Goal: Complete application form

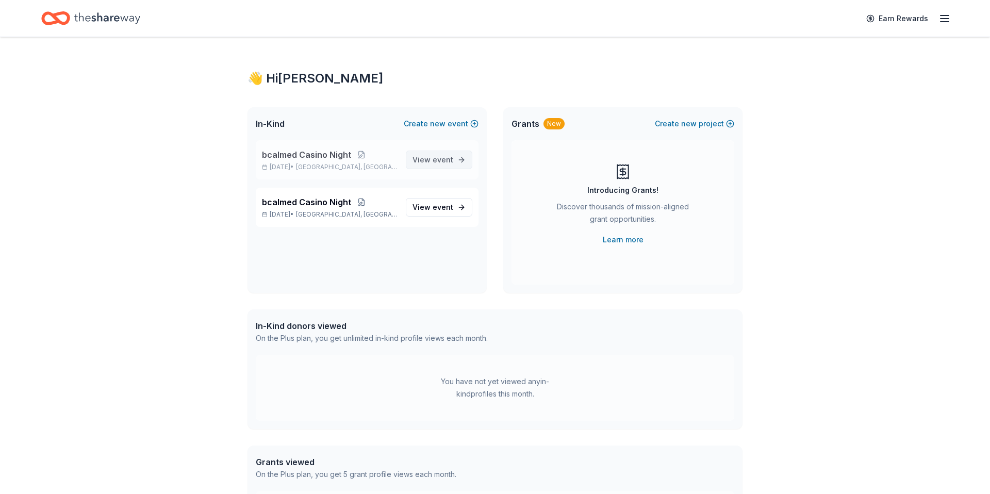
click at [438, 168] on link "View event" at bounding box center [439, 160] width 67 height 19
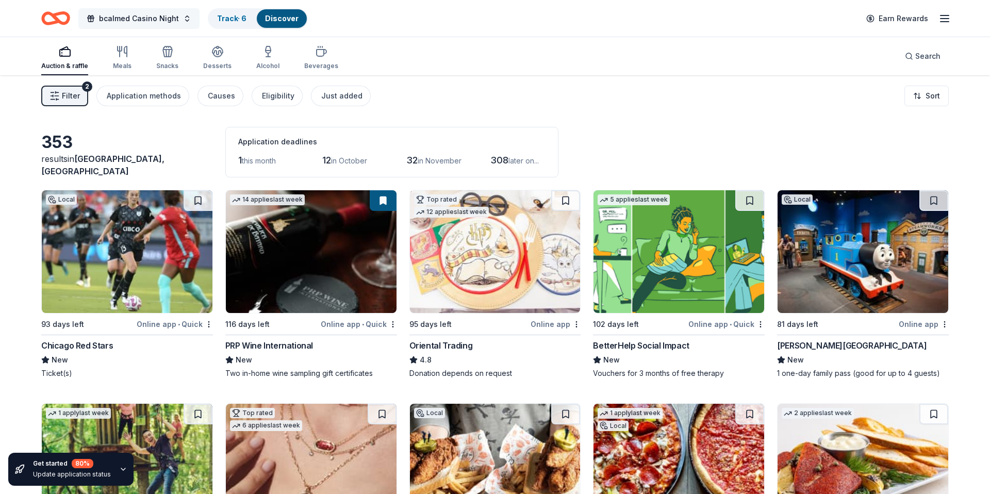
click at [184, 18] on button "bcalmed Casino Night" at bounding box center [138, 18] width 121 height 21
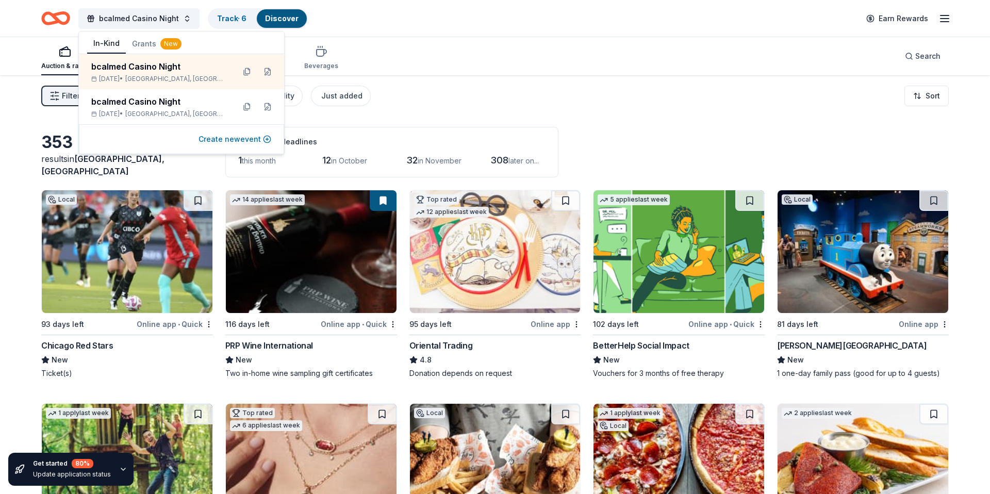
click at [222, 139] on button "Create new event" at bounding box center [235, 139] width 73 height 12
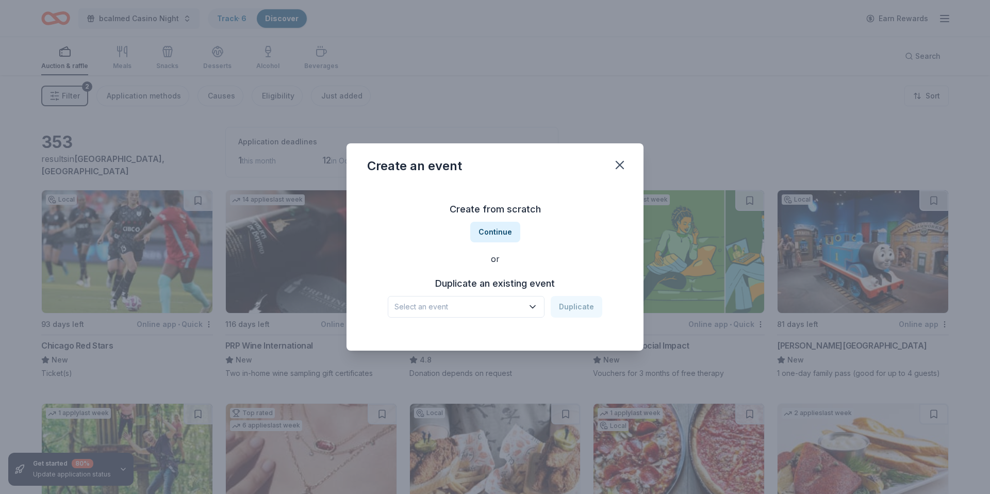
click at [531, 305] on icon "button" at bounding box center [533, 307] width 10 height 10
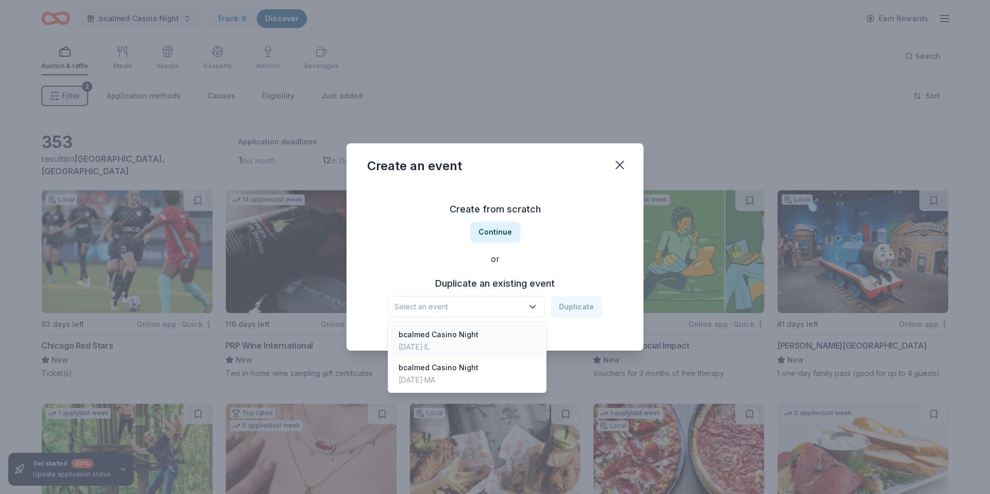
click at [467, 335] on div "bcalmed Casino Night" at bounding box center [439, 335] width 80 height 12
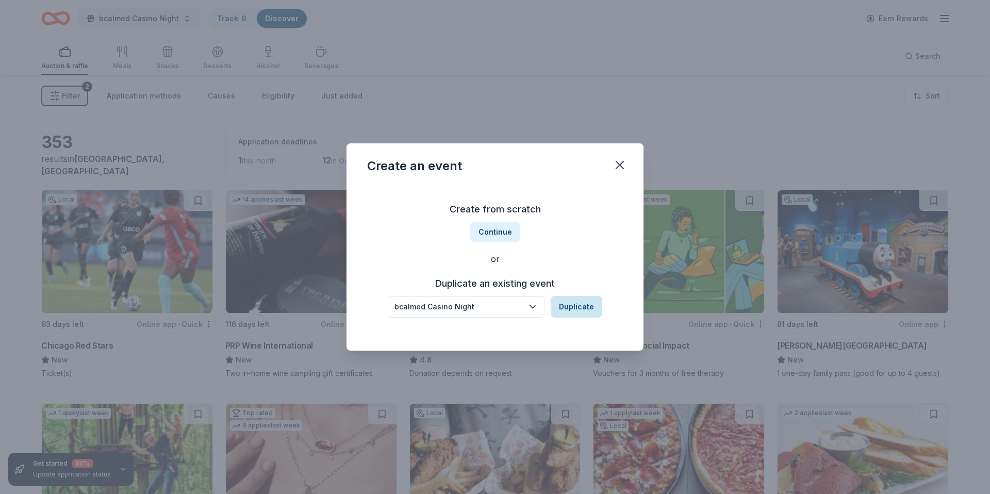
click at [591, 305] on button "Duplicate" at bounding box center [577, 307] width 52 height 22
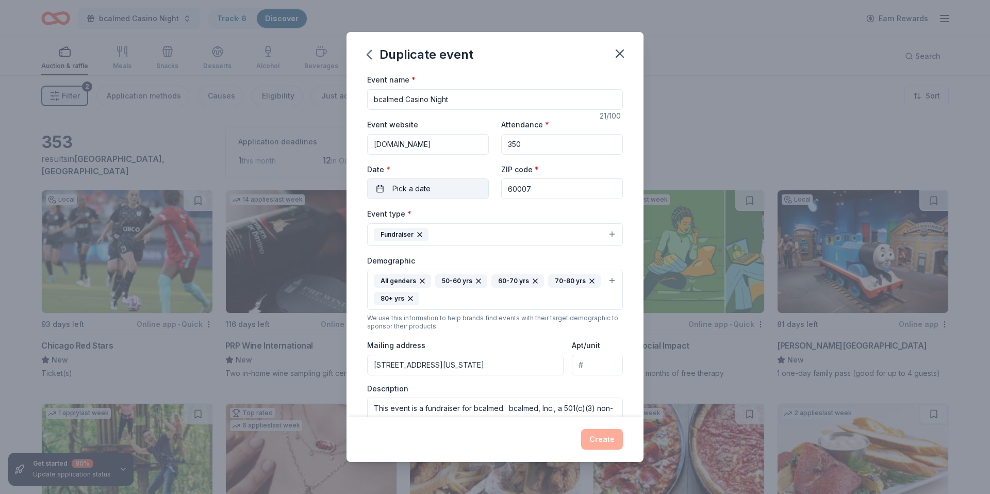
drag, startPoint x: 541, startPoint y: 187, endPoint x: 487, endPoint y: 189, distance: 53.2
click at [487, 189] on div "Event website www.bcalmed.org Attendance * 350 Date * Pick a date ZIP code * 60…" at bounding box center [495, 158] width 256 height 81
type input "33473"
click at [554, 378] on div "Event type * Fundraiser Demographic All genders 50-60 yrs 60-70 yrs 70-80 yrs 8…" at bounding box center [495, 325] width 256 height 237
click at [380, 190] on button "Pick a date" at bounding box center [428, 188] width 122 height 21
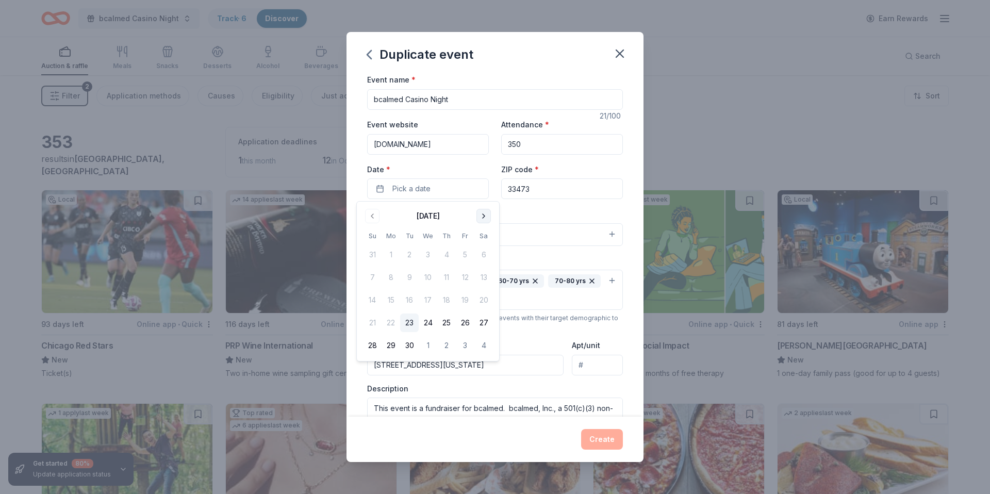
click at [483, 215] on button "Go to next month" at bounding box center [484, 216] width 14 height 14
click at [488, 323] on button "24" at bounding box center [484, 323] width 19 height 19
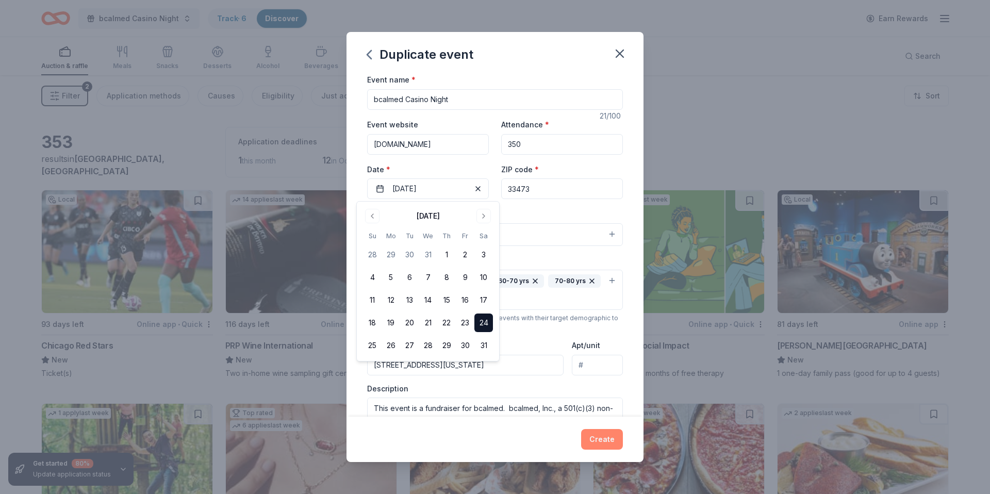
click at [596, 439] on button "Create" at bounding box center [602, 439] width 42 height 21
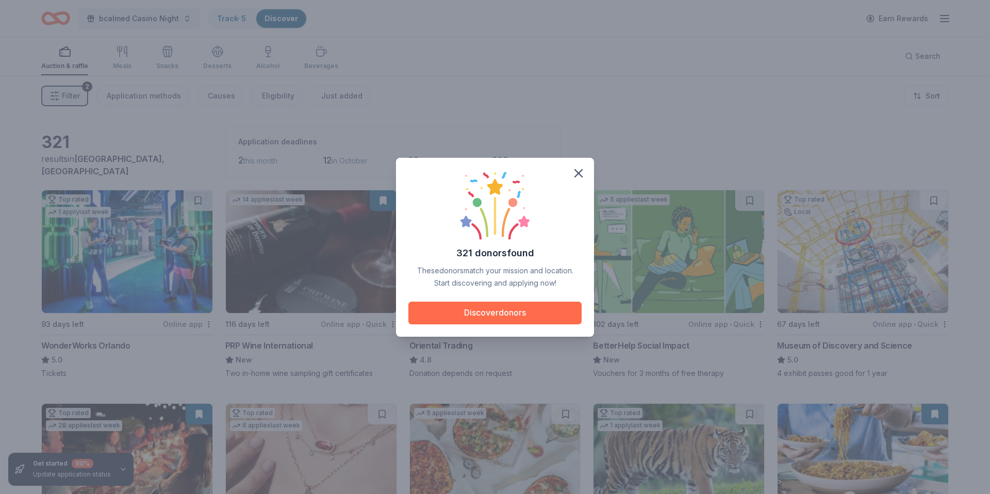
click at [519, 314] on button "Discover donors" at bounding box center [495, 313] width 173 height 23
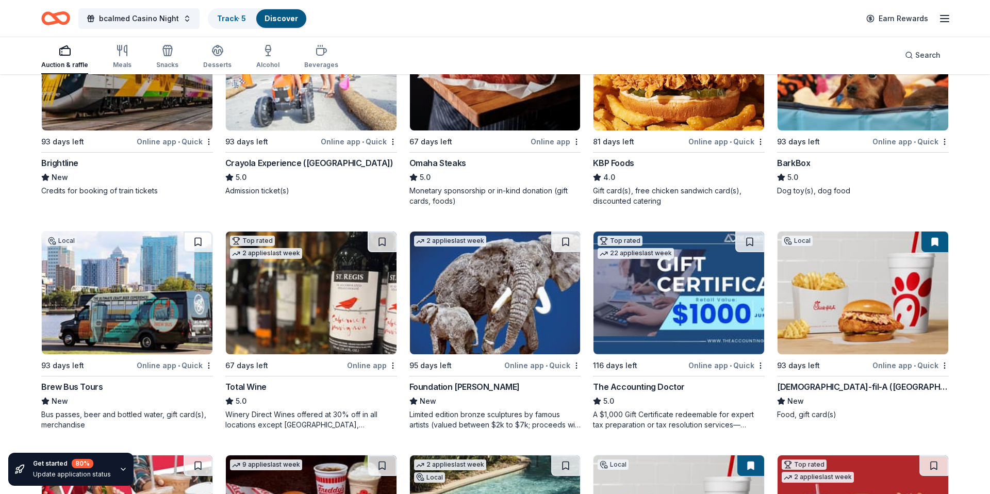
scroll to position [845, 0]
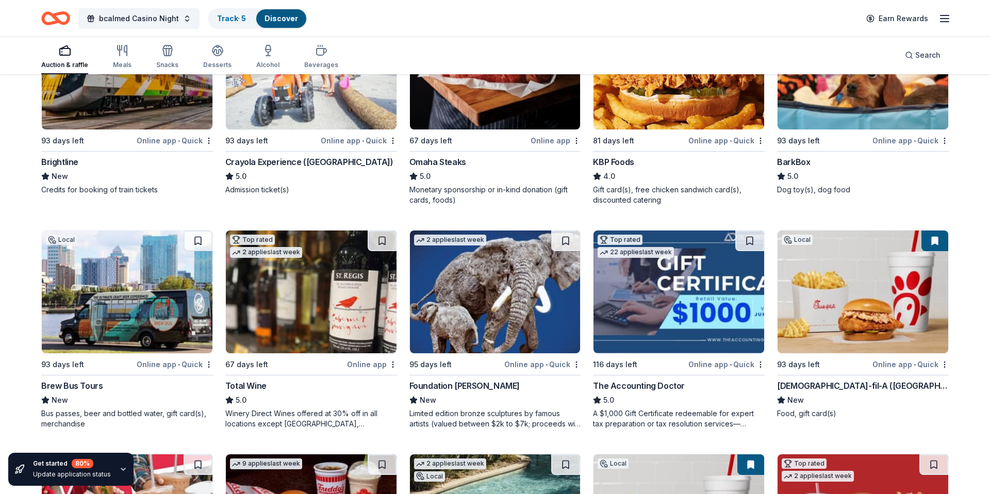
click at [169, 143] on div "Online app • Quick" at bounding box center [175, 140] width 76 height 13
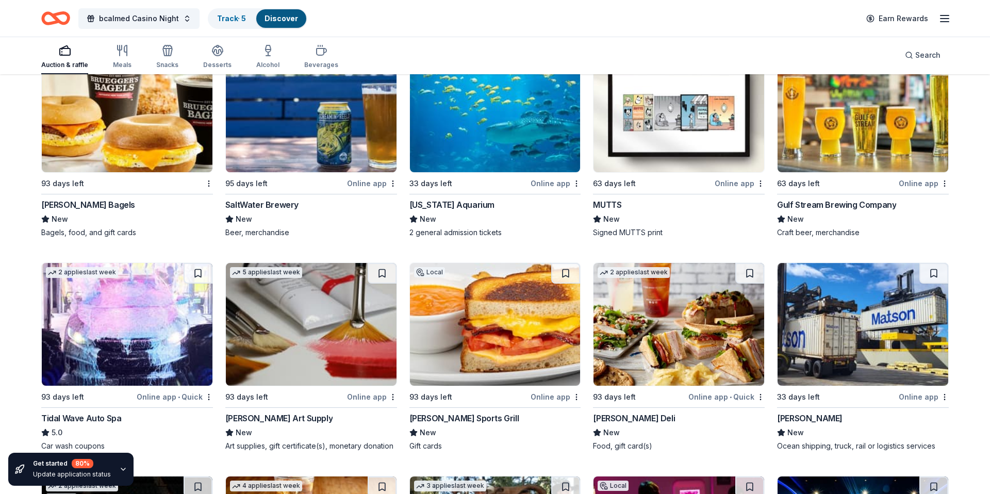
scroll to position [3470, 0]
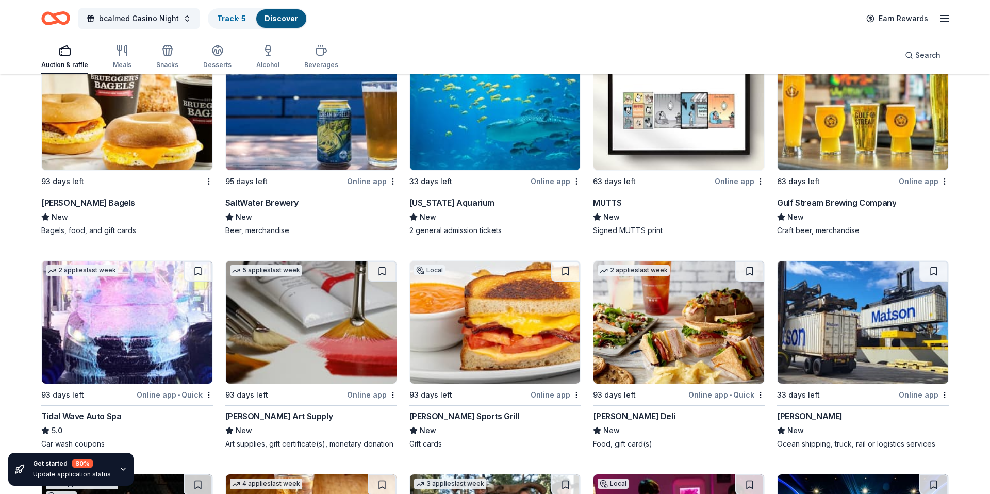
click at [379, 181] on div "Online app" at bounding box center [372, 181] width 50 height 13
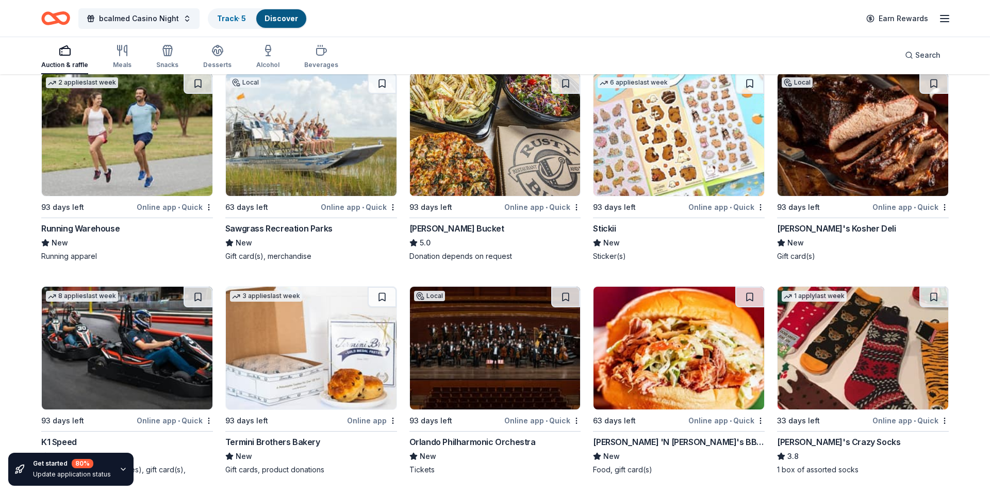
scroll to position [4087, 0]
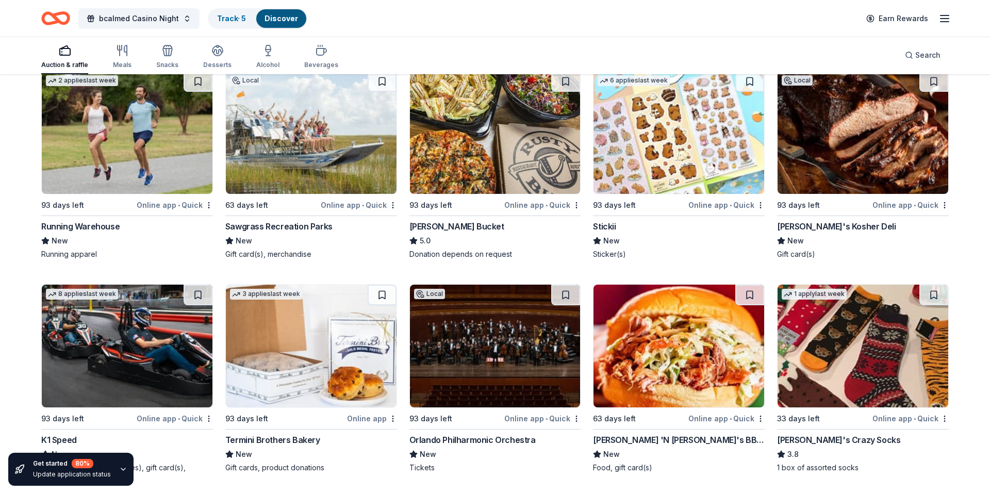
click at [919, 207] on div "Online app • Quick" at bounding box center [911, 205] width 76 height 13
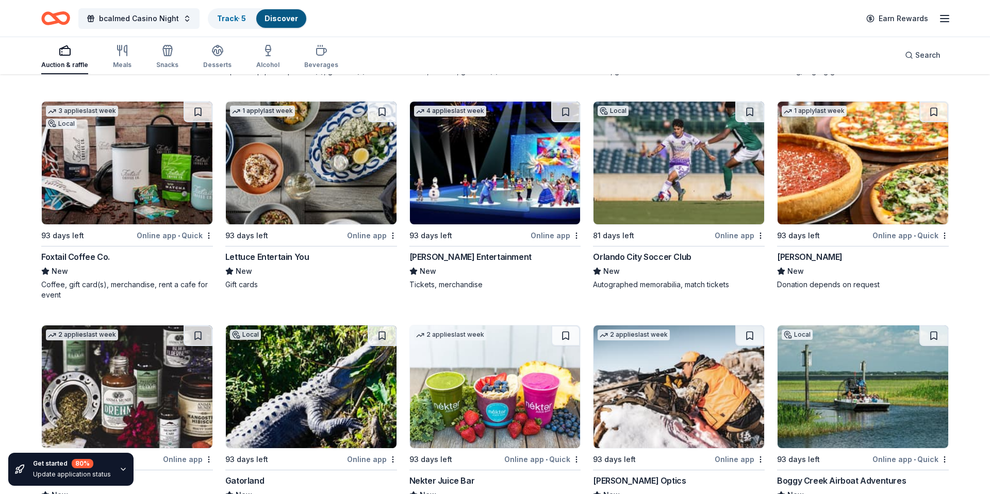
scroll to position [5146, 0]
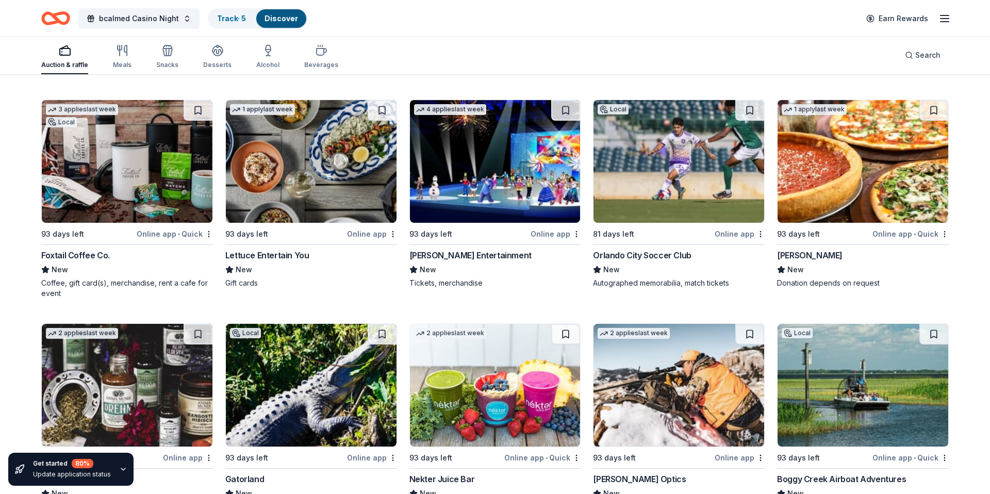
click at [370, 234] on div "Online app" at bounding box center [372, 233] width 50 height 13
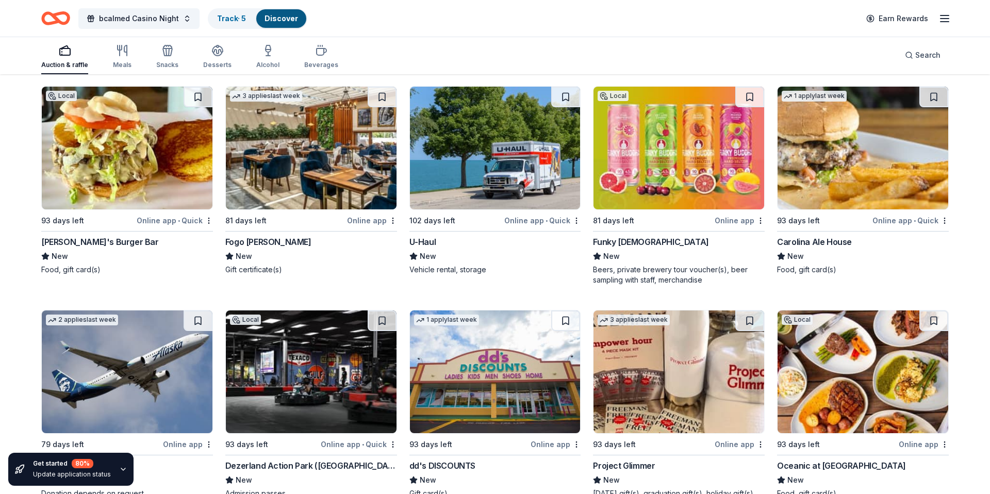
scroll to position [5823, 0]
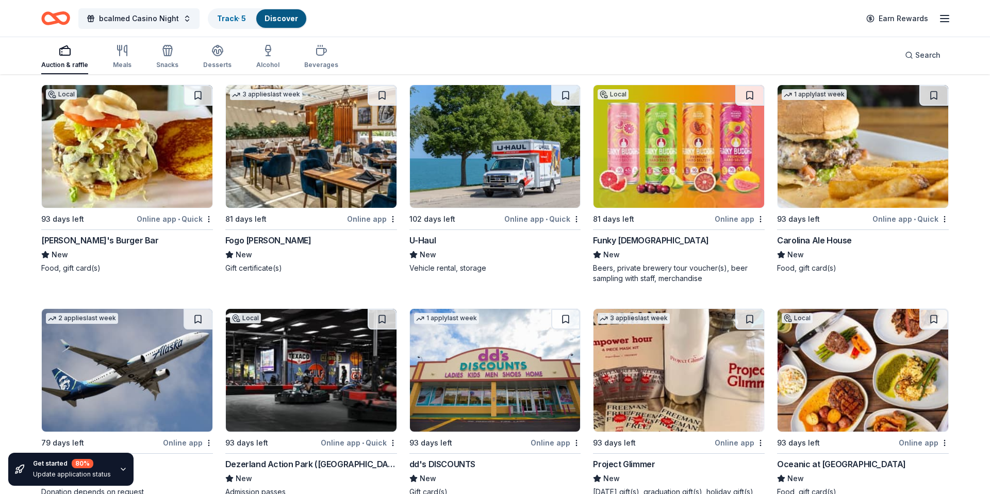
click at [175, 220] on div "Online app • Quick" at bounding box center [175, 219] width 76 height 13
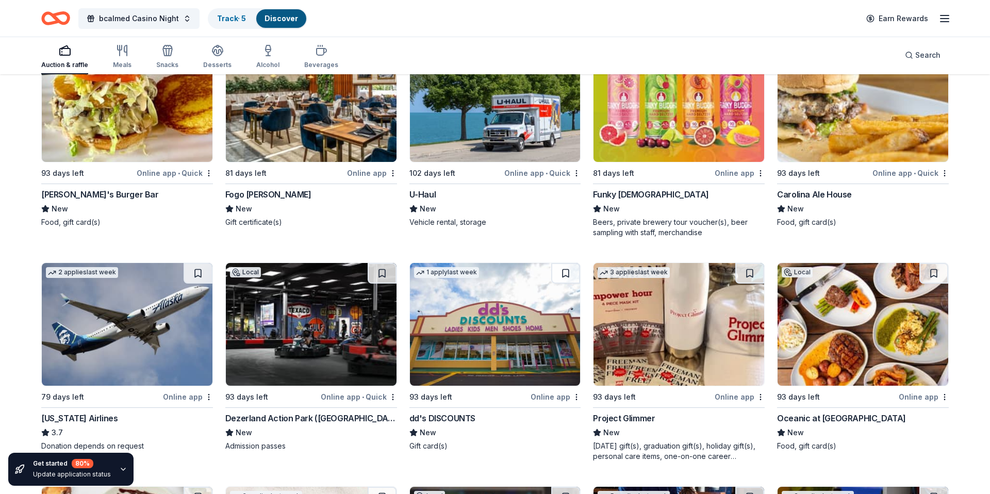
scroll to position [5867, 0]
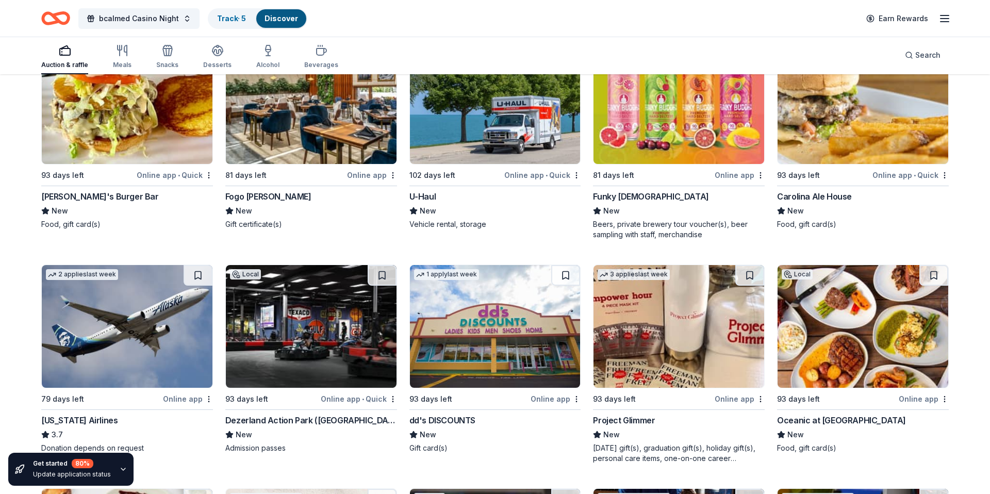
click at [748, 177] on div "Online app" at bounding box center [740, 175] width 50 height 13
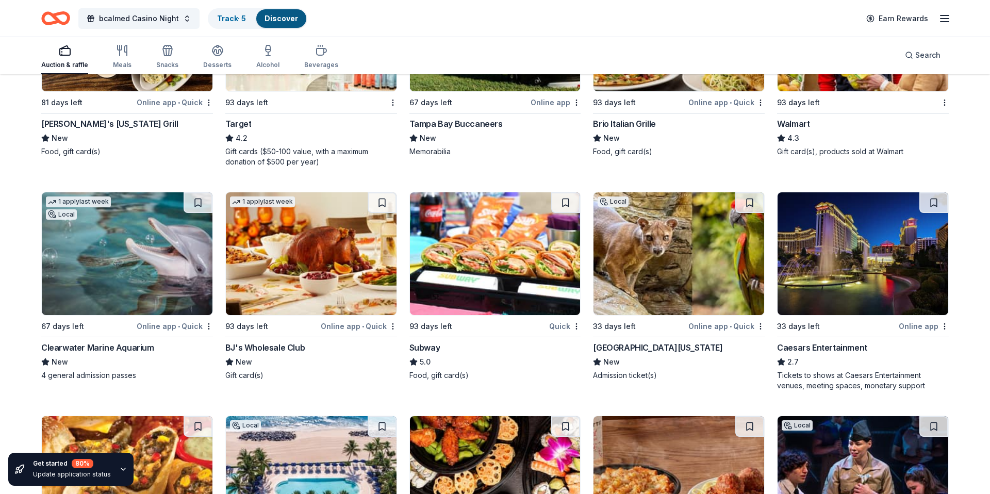
scroll to position [7679, 0]
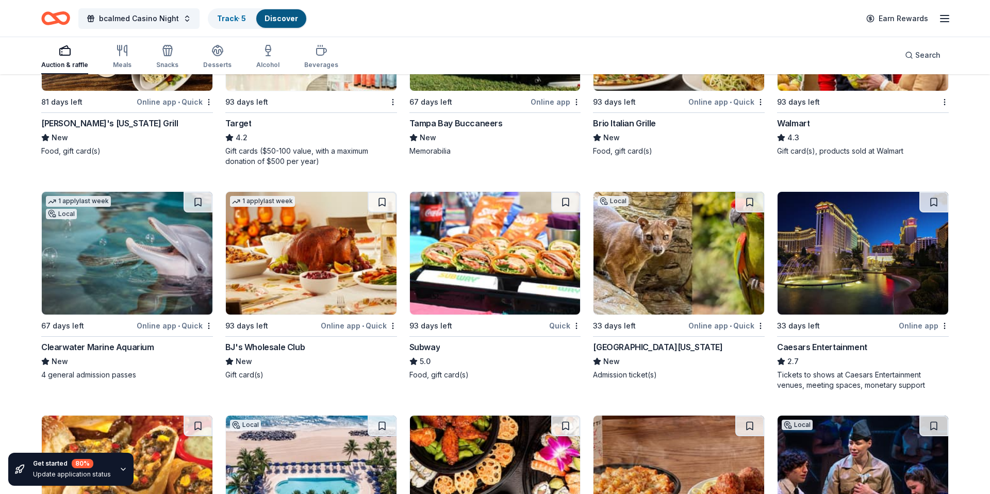
click at [544, 108] on div "Online app" at bounding box center [556, 101] width 50 height 13
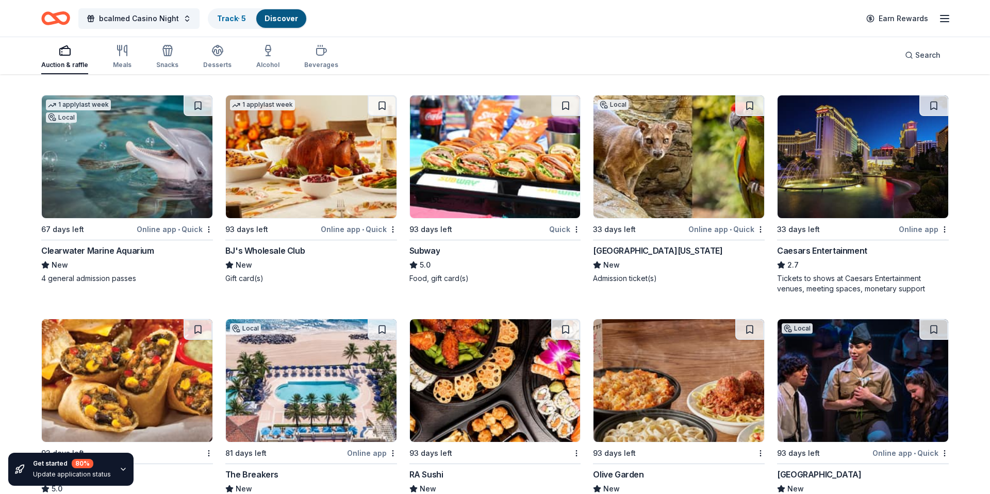
scroll to position [7777, 0]
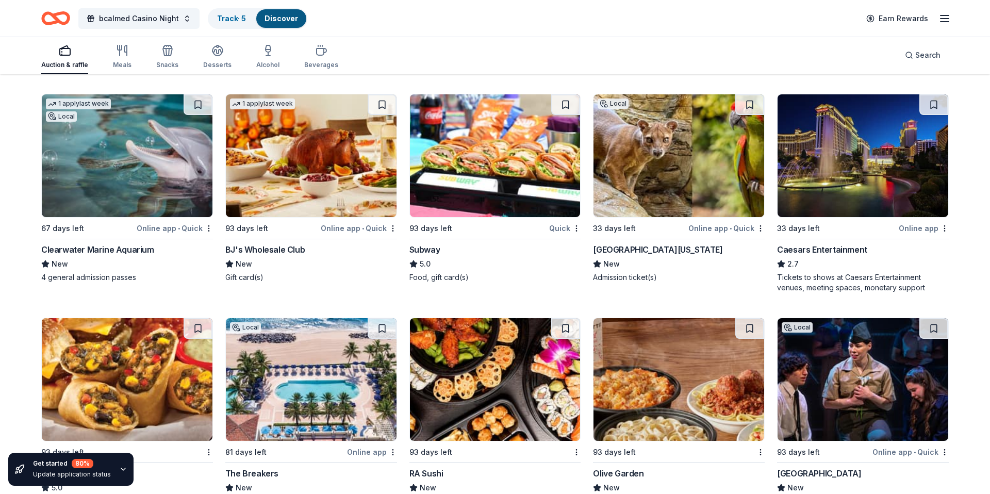
click at [564, 235] on div "Quick" at bounding box center [564, 228] width 31 height 13
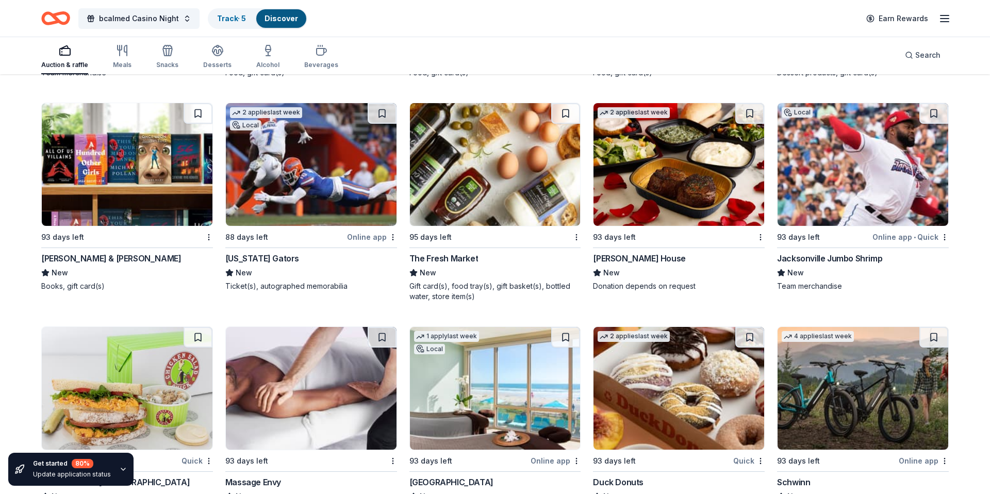
scroll to position [9281, 0]
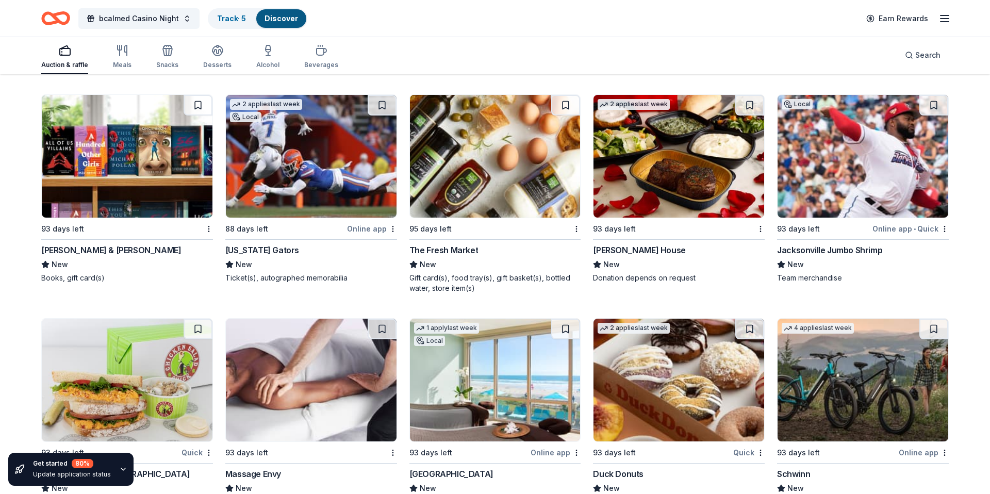
click at [151, 218] on img at bounding box center [127, 156] width 171 height 123
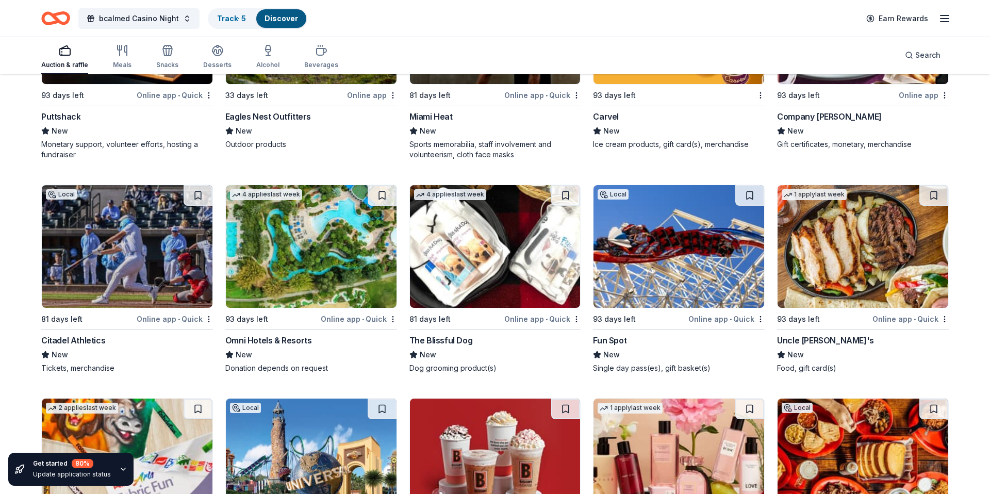
scroll to position [10311, 0]
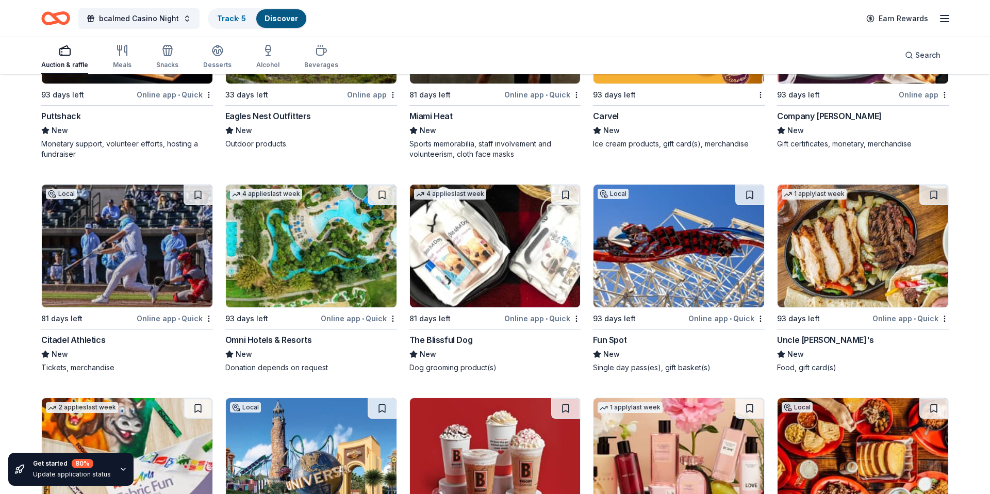
click at [186, 101] on div "Online app • Quick" at bounding box center [175, 94] width 76 height 13
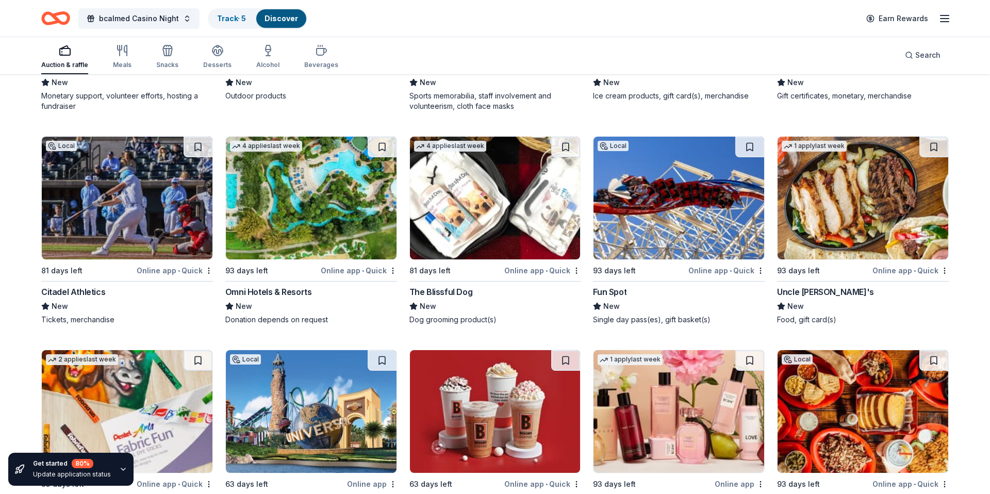
scroll to position [10361, 0]
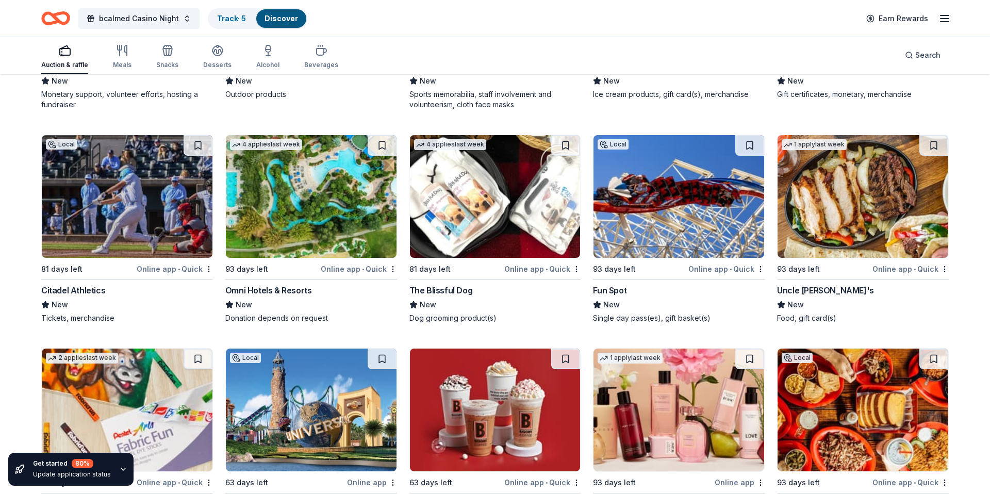
click at [552, 275] on div "Online app • Quick" at bounding box center [542, 269] width 76 height 13
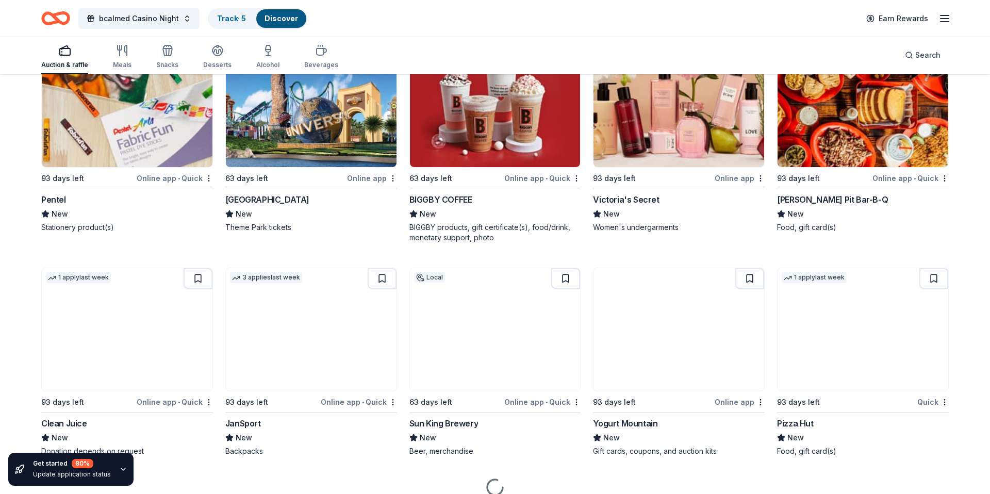
scroll to position [10669, 0]
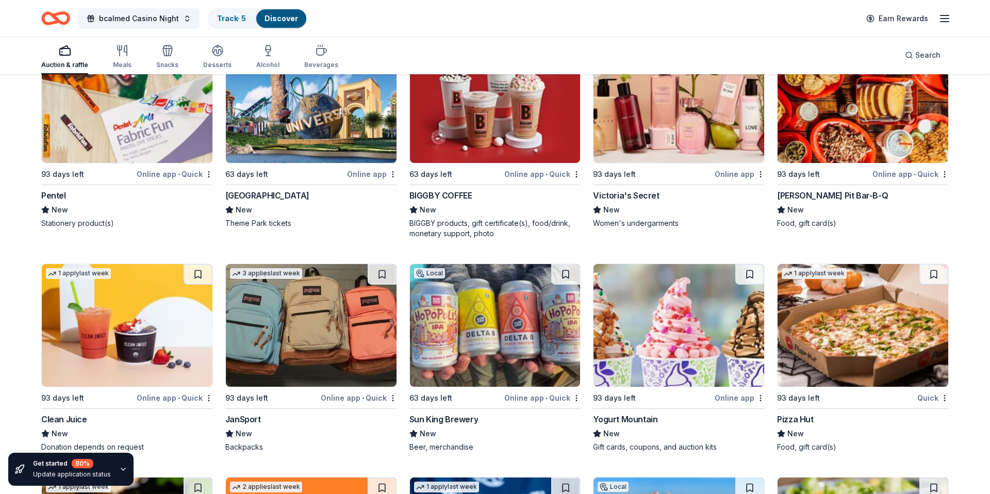
click at [379, 181] on div "Online app" at bounding box center [372, 174] width 50 height 13
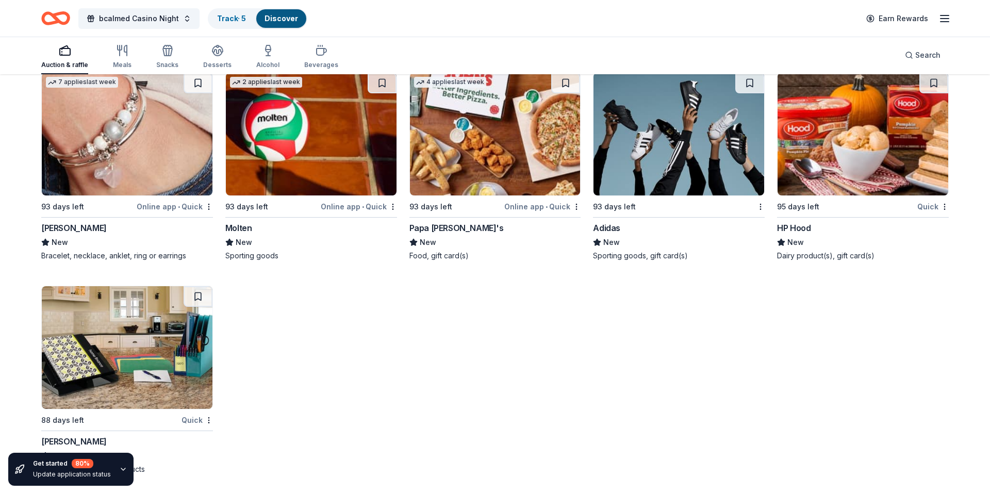
scroll to position [13933, 0]
click at [171, 213] on div "Online app • Quick" at bounding box center [175, 206] width 76 height 13
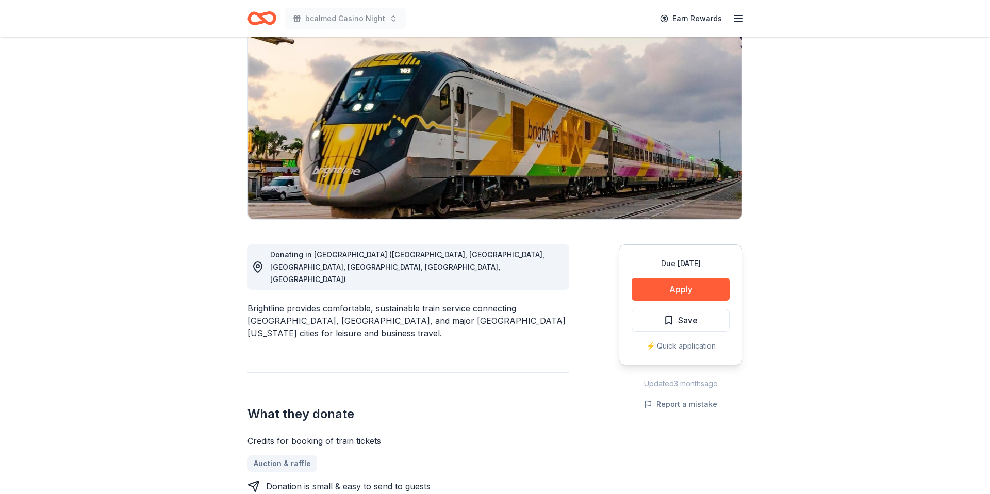
scroll to position [101, 0]
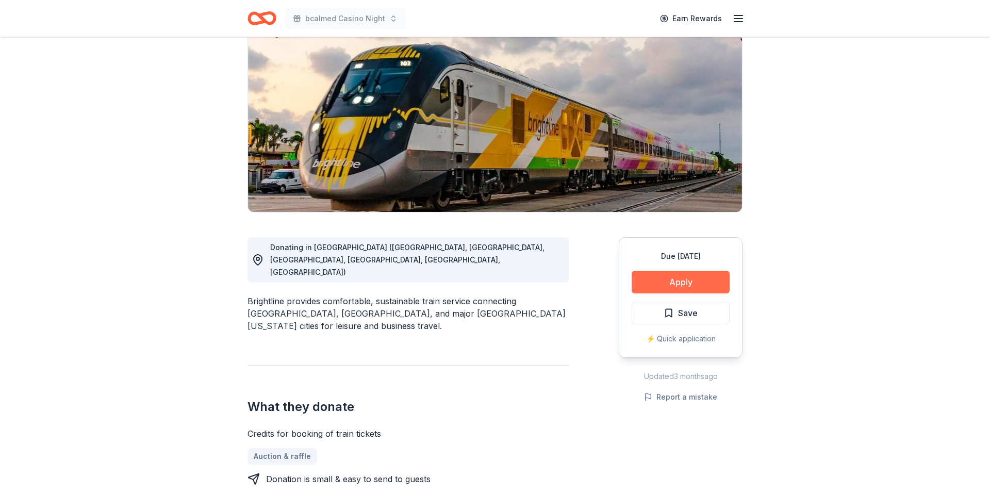
click at [646, 283] on button "Apply" at bounding box center [681, 282] width 98 height 23
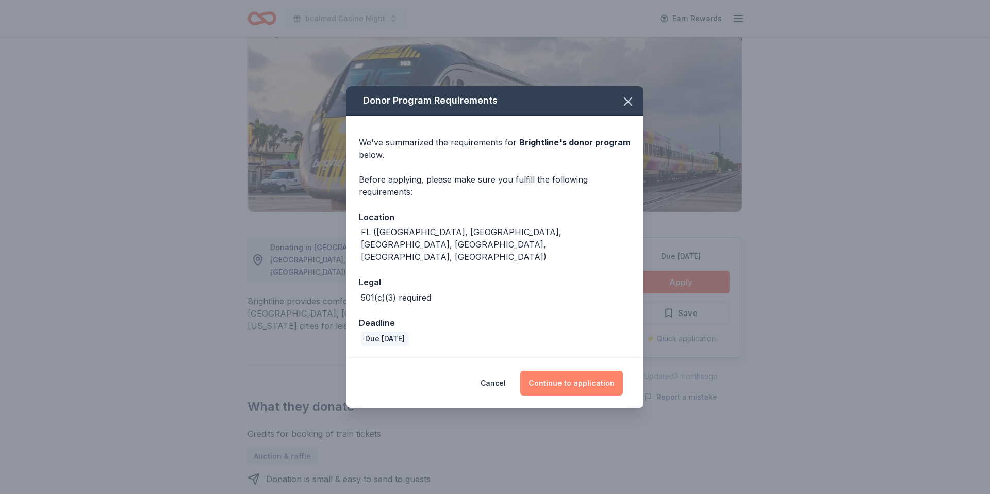
click at [602, 378] on button "Continue to application" at bounding box center [571, 383] width 103 height 25
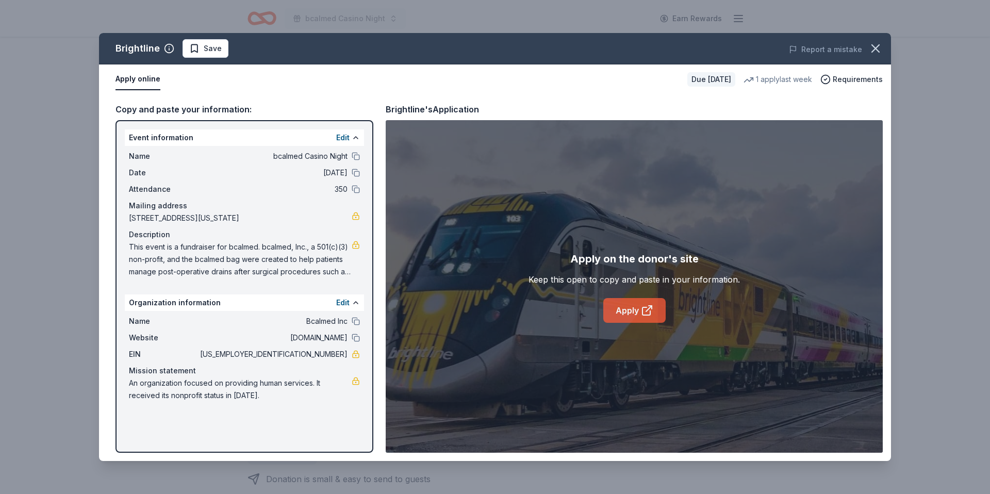
click at [636, 306] on link "Apply" at bounding box center [635, 310] width 62 height 25
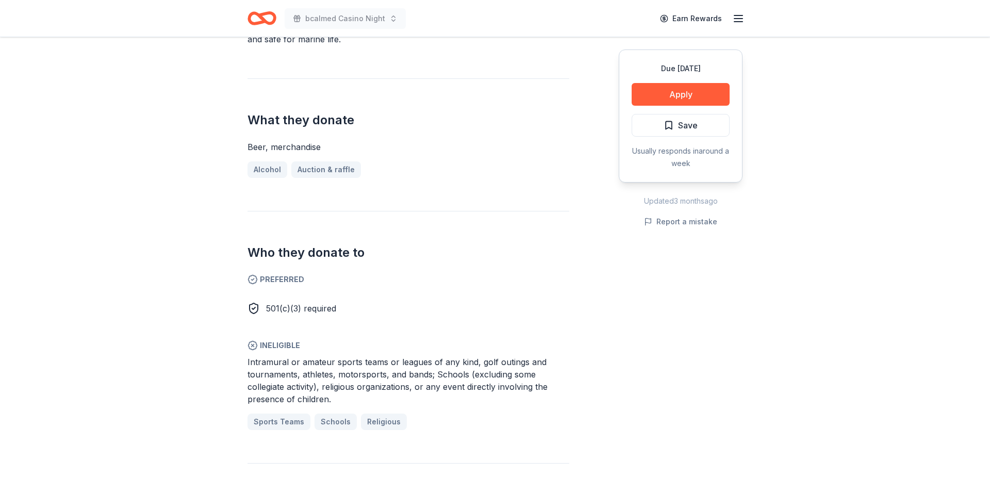
scroll to position [378, 0]
click at [653, 92] on button "Apply" at bounding box center [681, 94] width 98 height 23
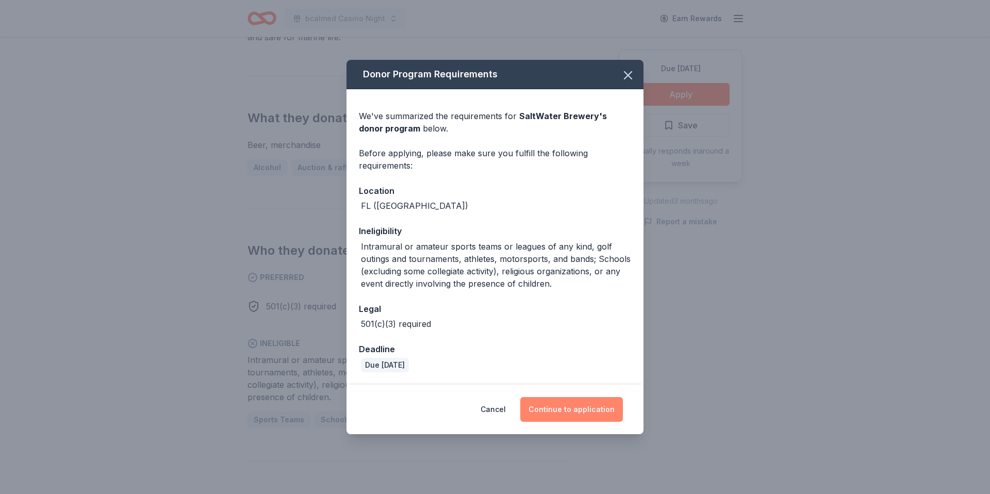
click at [568, 414] on button "Continue to application" at bounding box center [571, 409] width 103 height 25
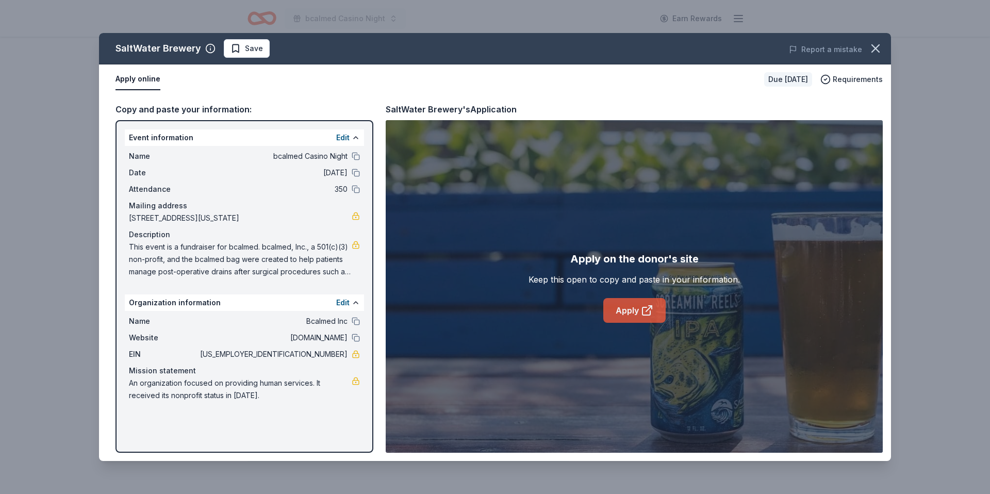
click at [636, 310] on link "Apply" at bounding box center [635, 310] width 62 height 25
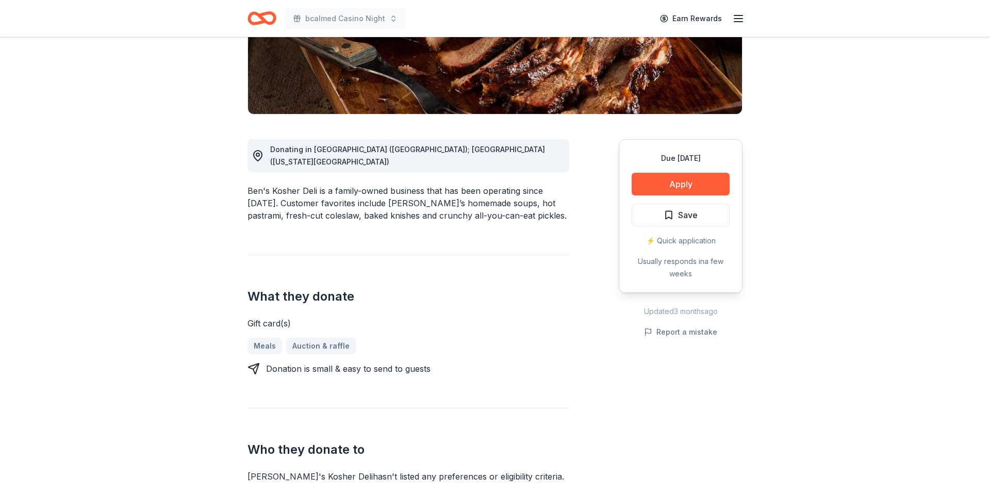
scroll to position [200, 0]
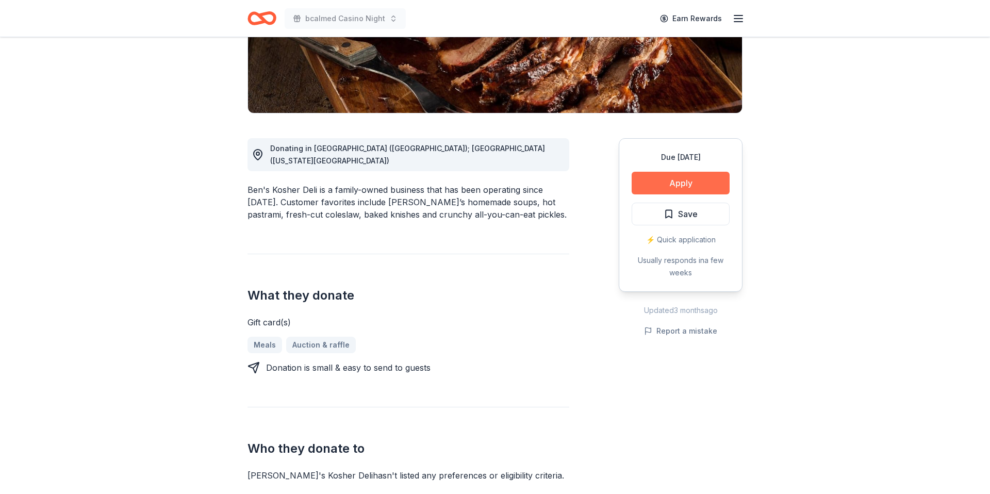
click at [659, 185] on button "Apply" at bounding box center [681, 183] width 98 height 23
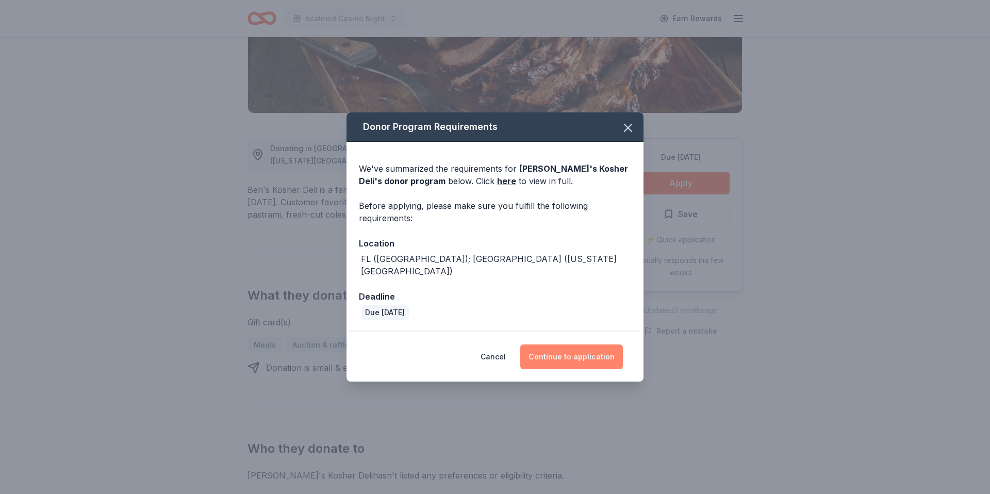
click at [586, 354] on button "Continue to application" at bounding box center [571, 357] width 103 height 25
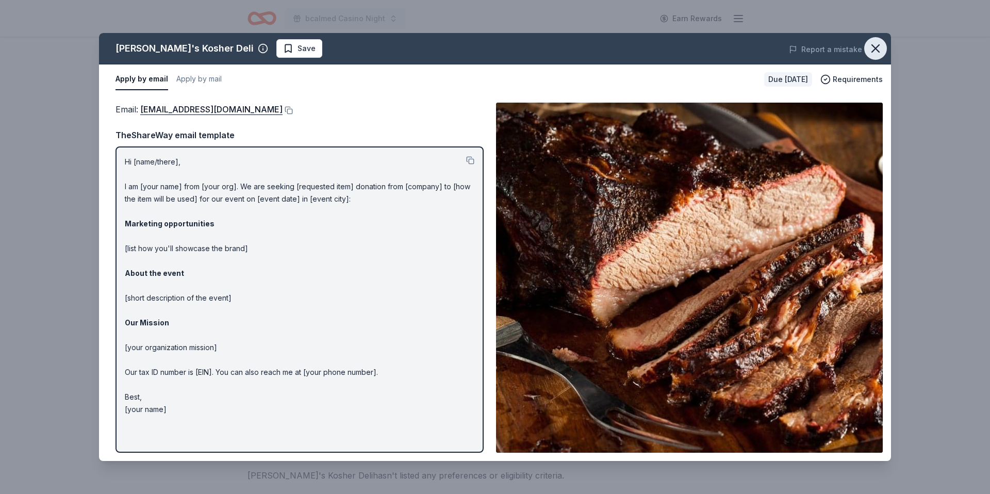
click at [872, 47] on icon "button" at bounding box center [876, 48] width 14 height 14
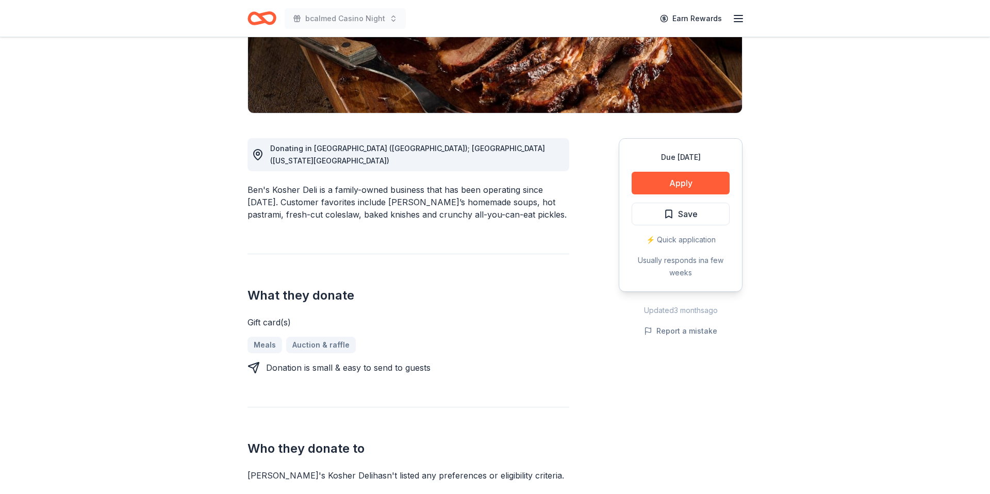
scroll to position [0, 0]
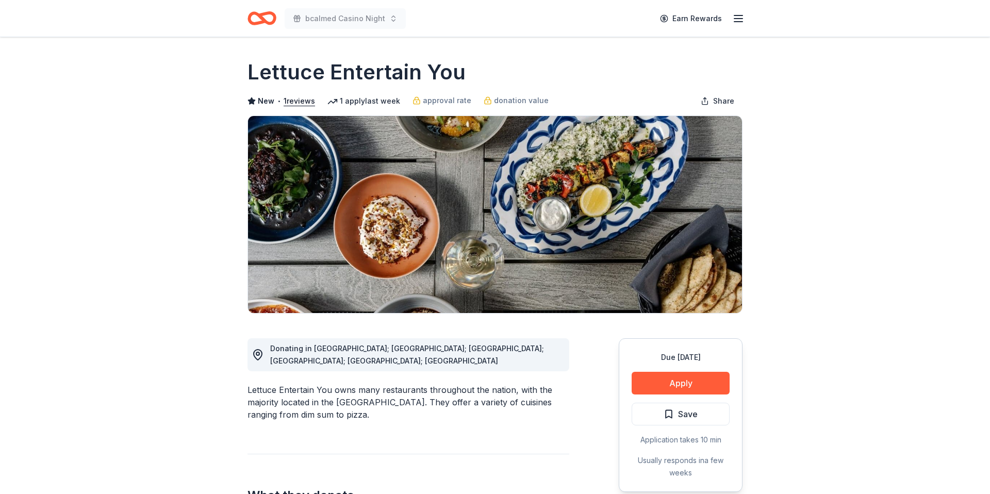
scroll to position [19, 0]
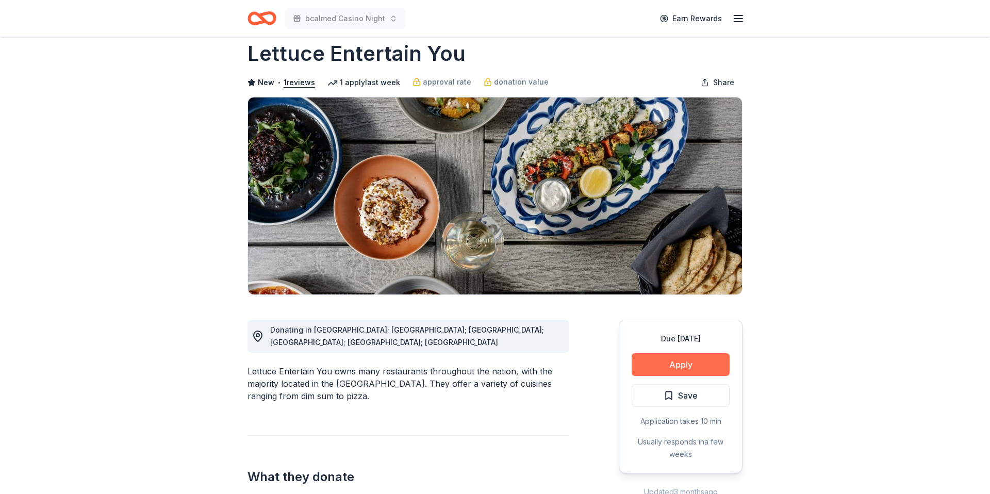
click at [664, 366] on button "Apply" at bounding box center [681, 364] width 98 height 23
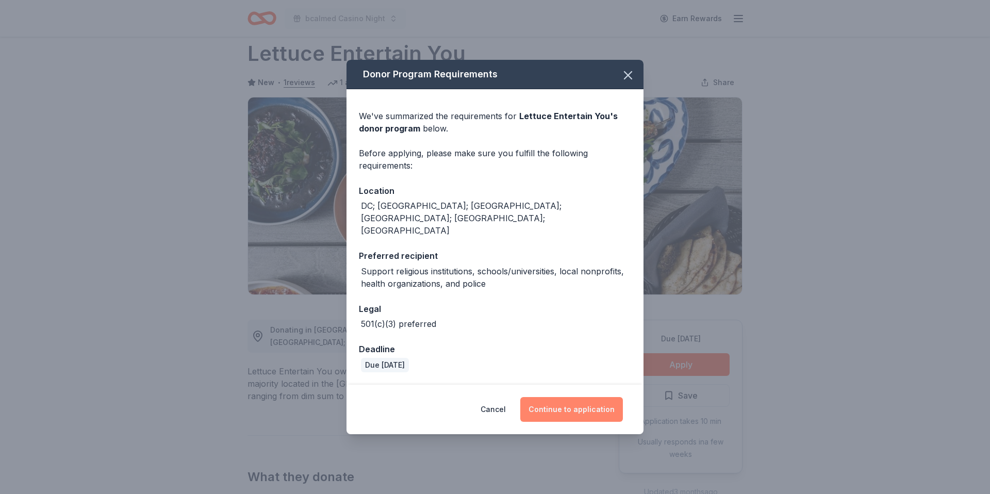
click at [591, 403] on button "Continue to application" at bounding box center [571, 409] width 103 height 25
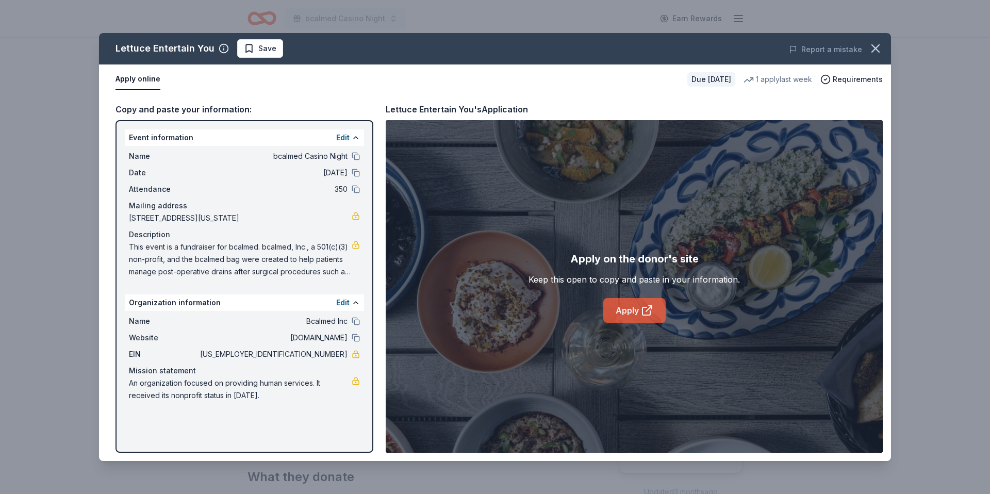
click at [626, 311] on link "Apply" at bounding box center [635, 310] width 62 height 25
click at [870, 47] on icon "button" at bounding box center [876, 48] width 14 height 14
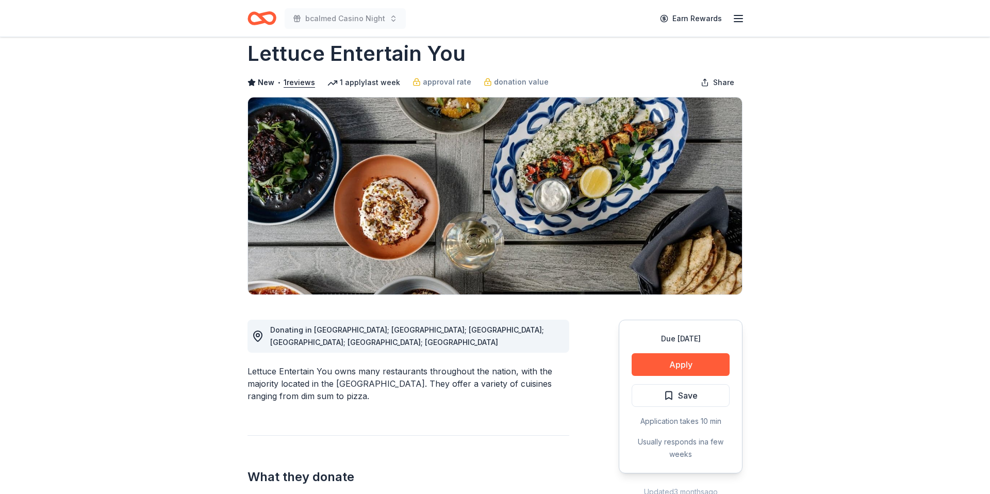
scroll to position [19, 0]
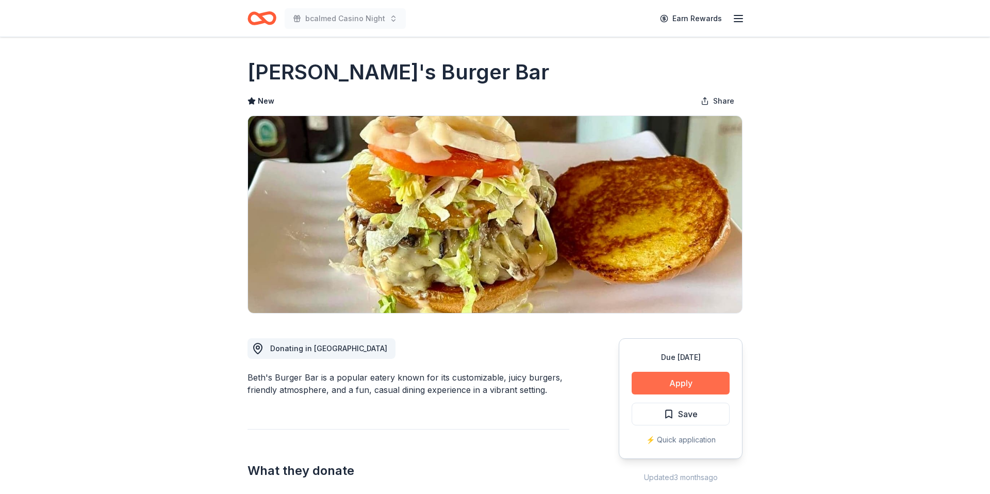
click at [653, 379] on button "Apply" at bounding box center [681, 383] width 98 height 23
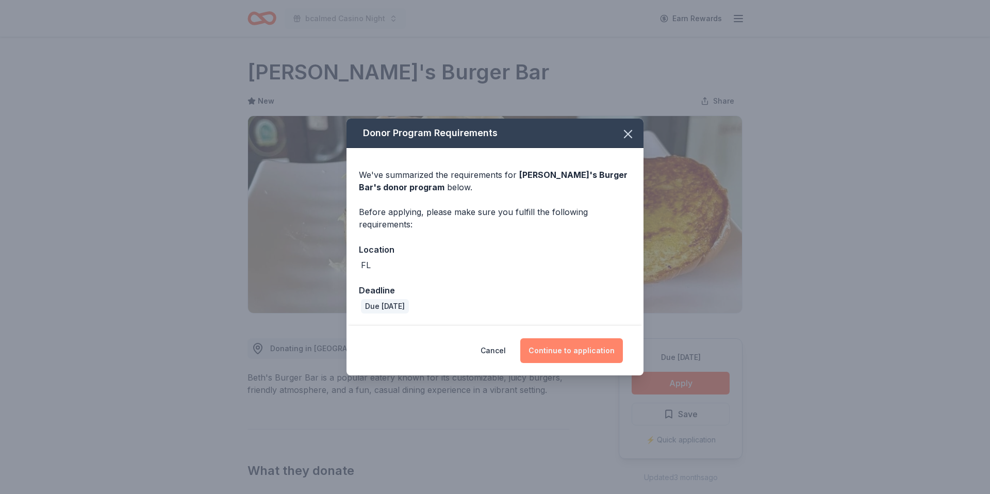
click at [576, 346] on button "Continue to application" at bounding box center [571, 350] width 103 height 25
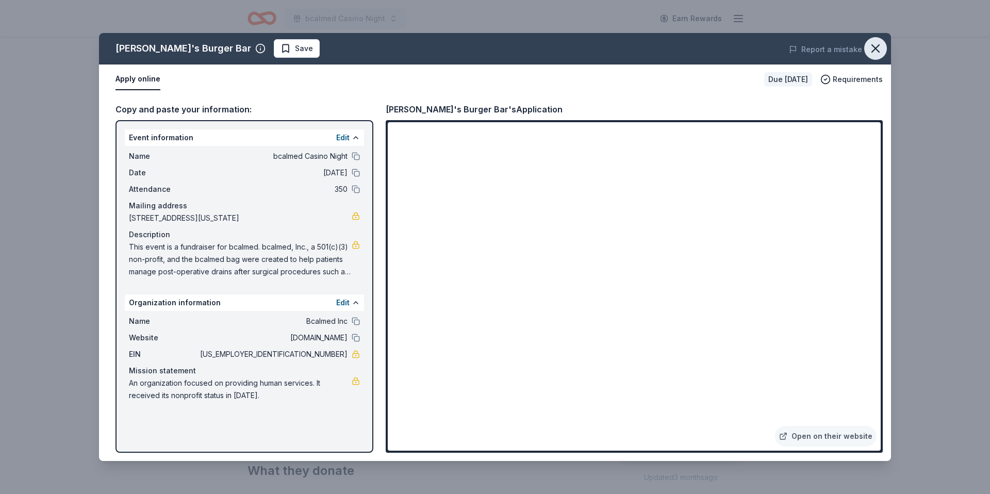
click at [876, 50] on icon "button" at bounding box center [876, 48] width 14 height 14
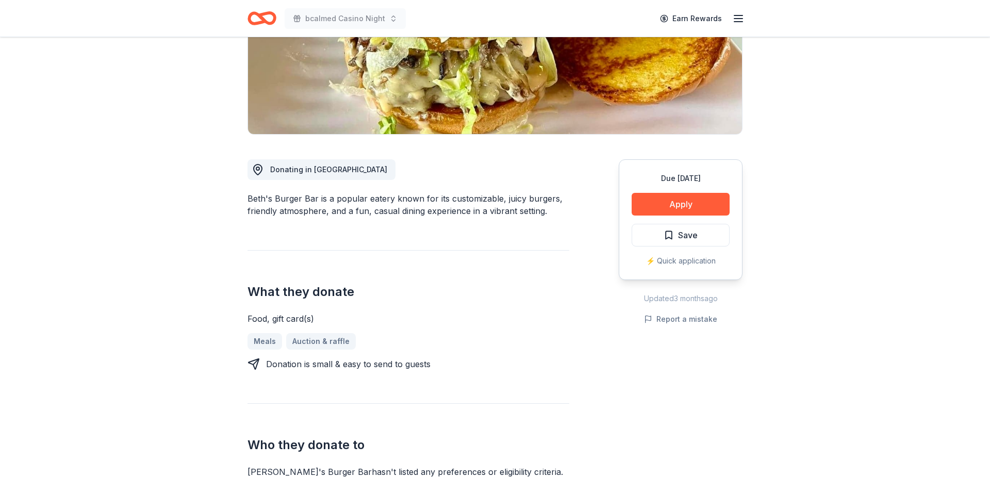
scroll to position [180, 0]
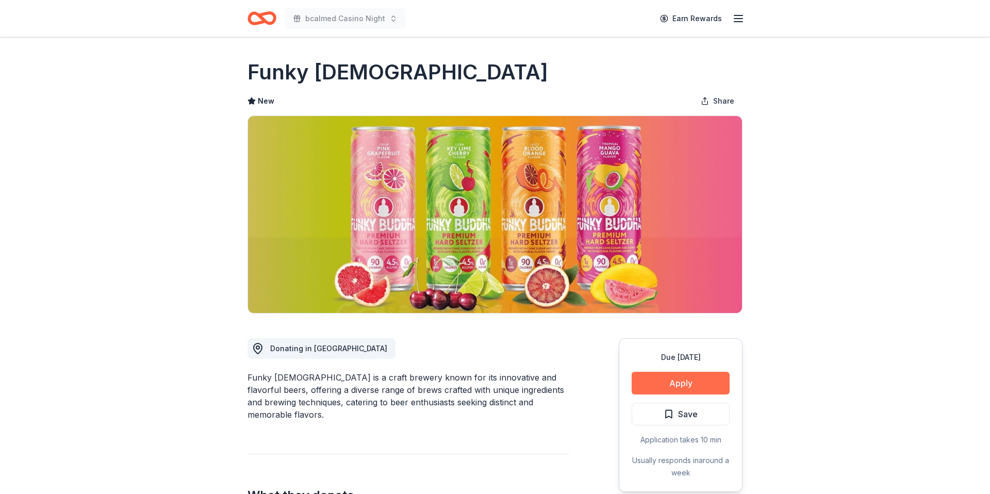
click at [693, 380] on button "Apply" at bounding box center [681, 383] width 98 height 23
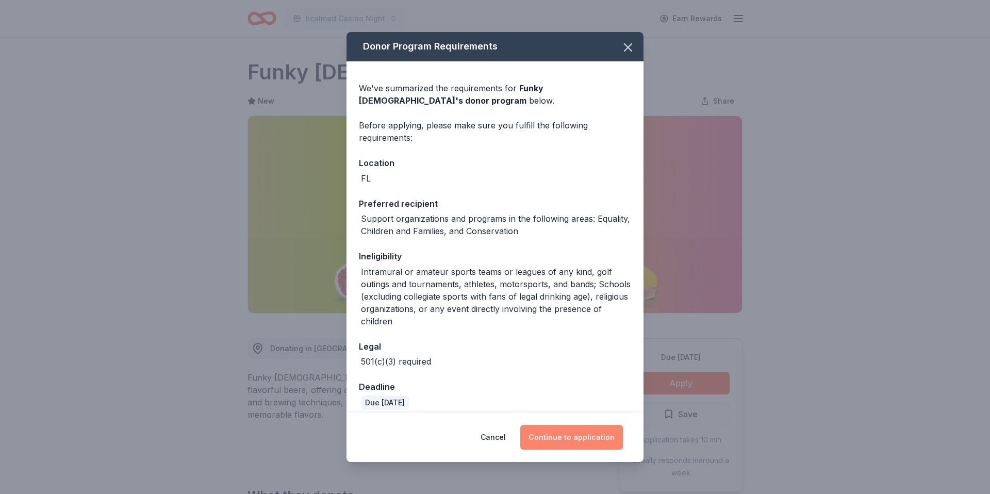
click at [604, 433] on button "Continue to application" at bounding box center [571, 437] width 103 height 25
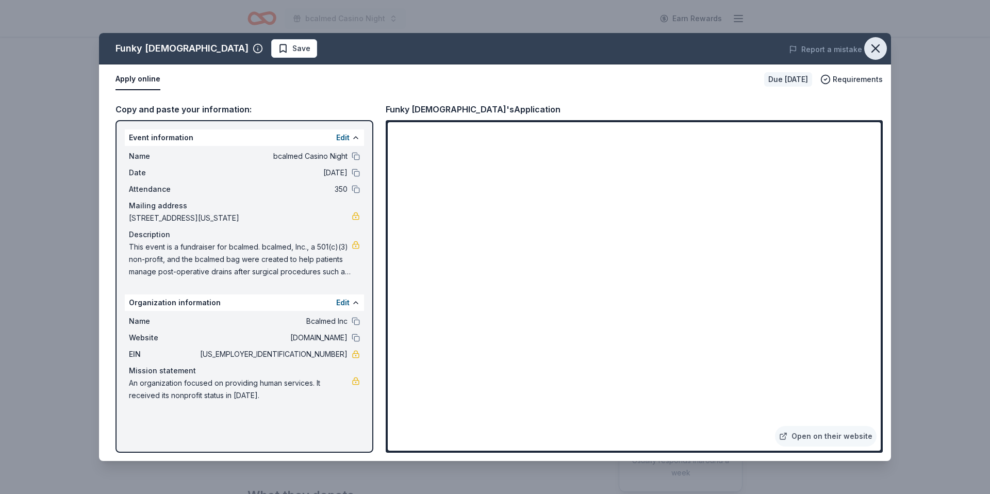
click at [872, 46] on icon "button" at bounding box center [876, 48] width 14 height 14
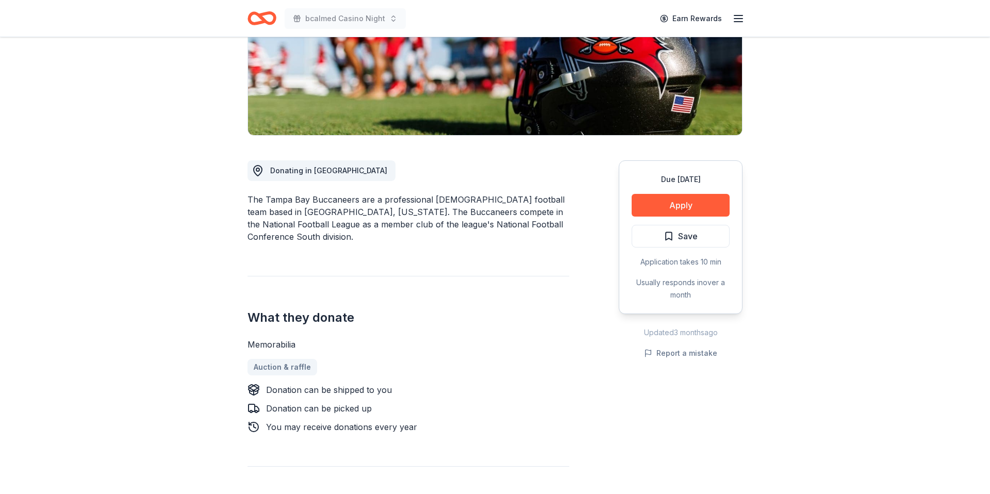
scroll to position [185, 0]
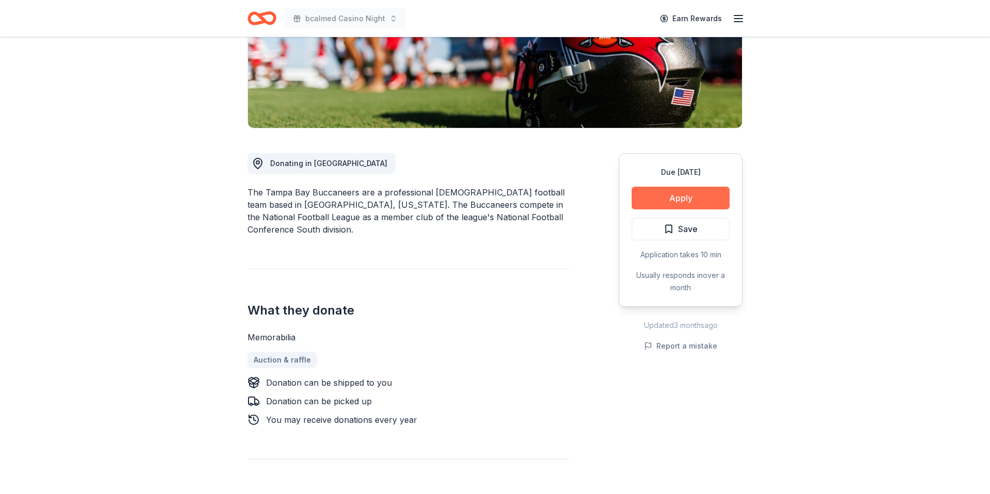
click at [658, 194] on button "Apply" at bounding box center [681, 198] width 98 height 23
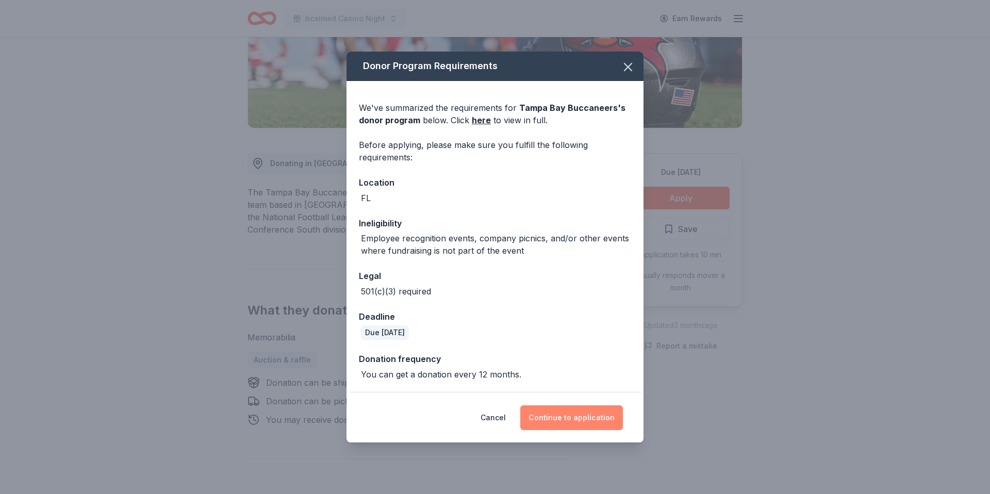
click at [594, 414] on button "Continue to application" at bounding box center [571, 417] width 103 height 25
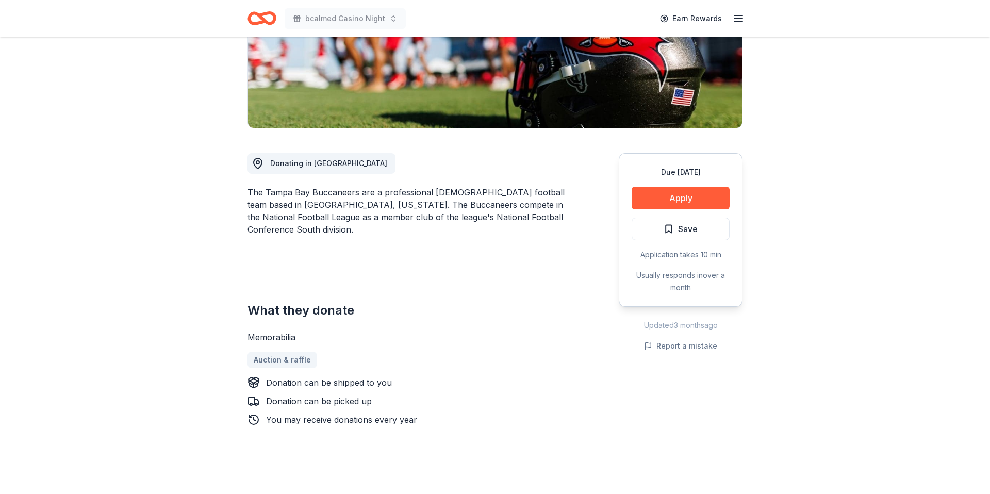
scroll to position [237, 0]
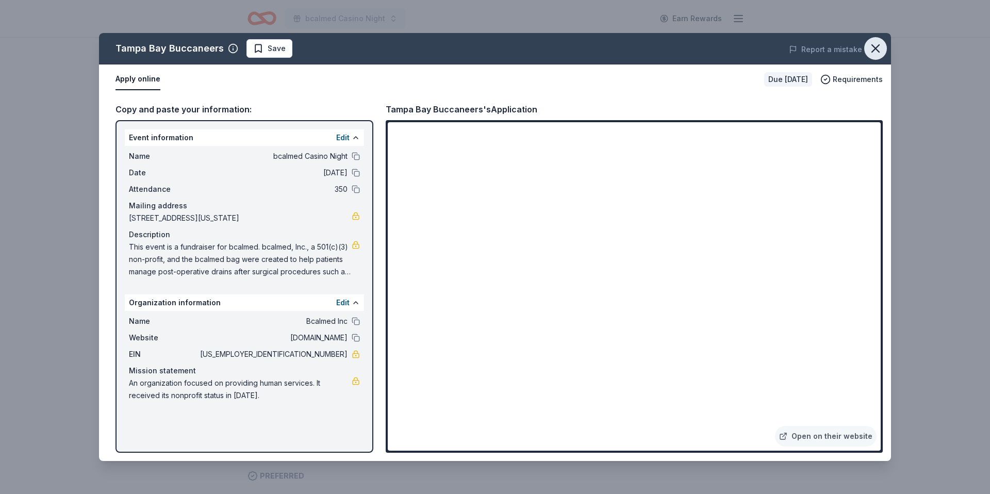
click at [879, 48] on icon "button" at bounding box center [876, 48] width 14 height 14
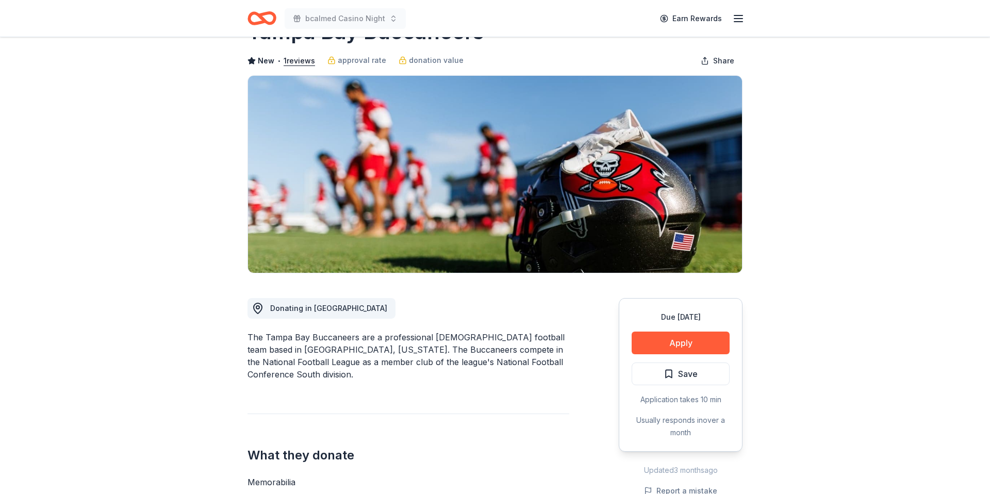
scroll to position [0, 0]
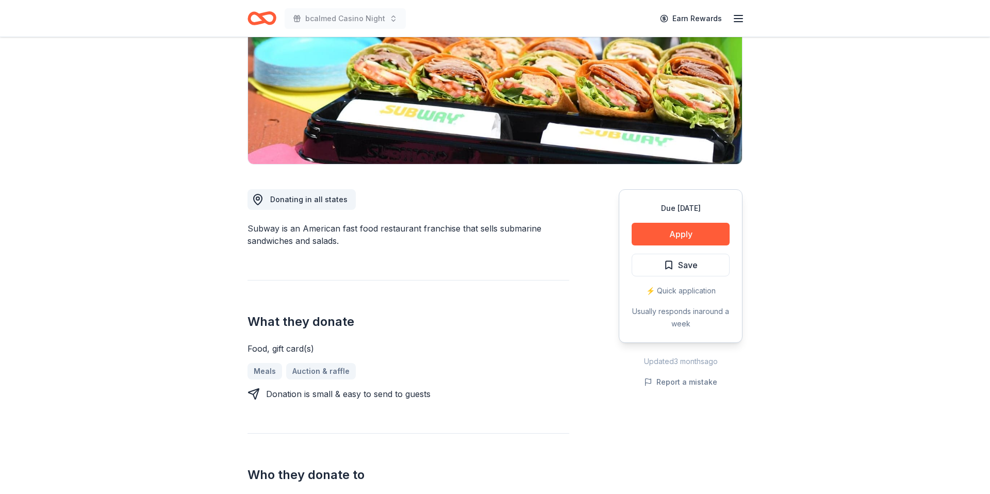
scroll to position [151, 0]
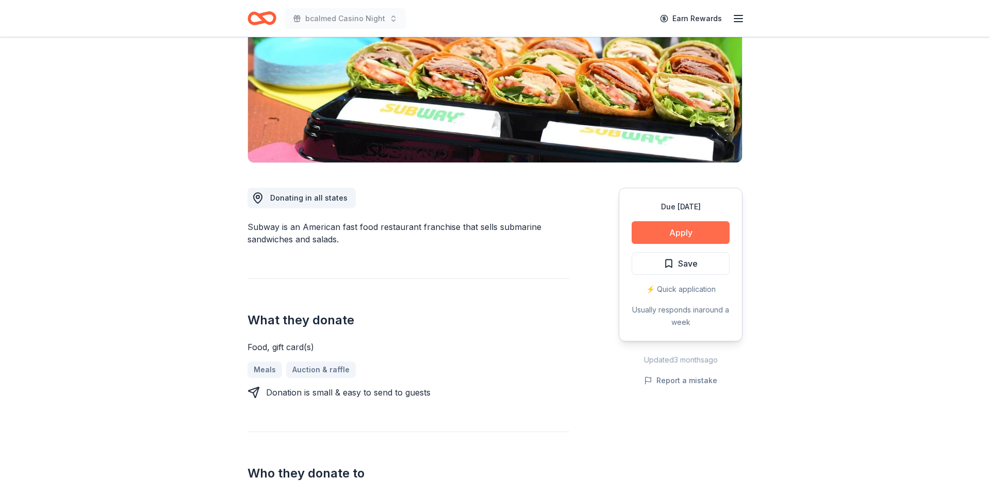
click at [666, 234] on button "Apply" at bounding box center [681, 232] width 98 height 23
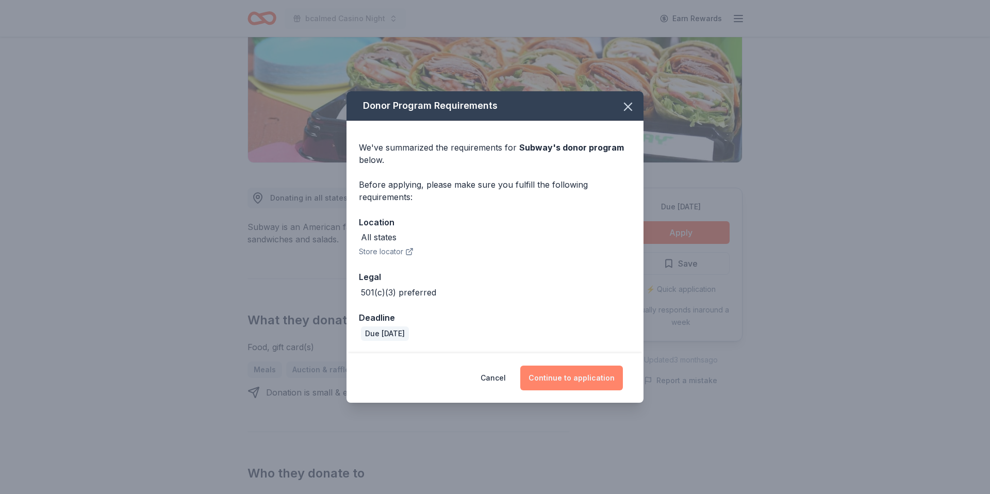
click at [581, 380] on button "Continue to application" at bounding box center [571, 378] width 103 height 25
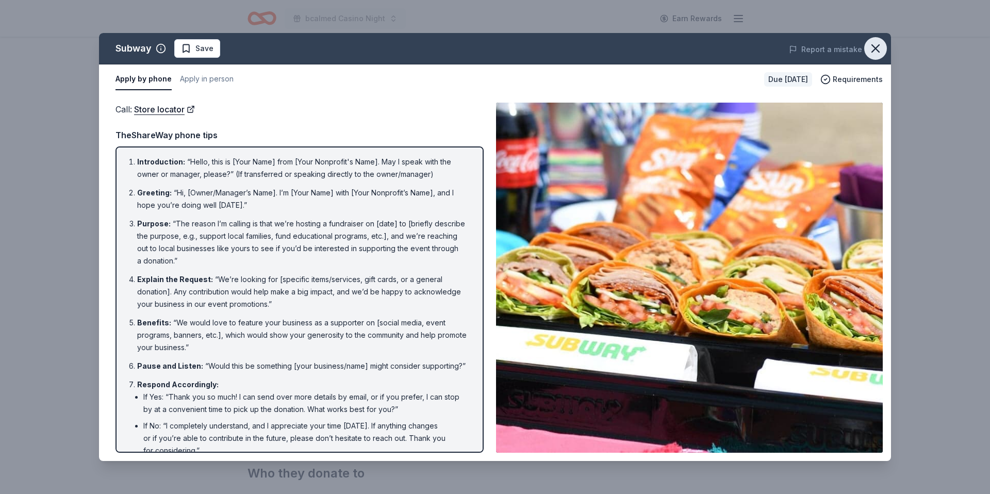
click at [878, 47] on icon "button" at bounding box center [876, 48] width 14 height 14
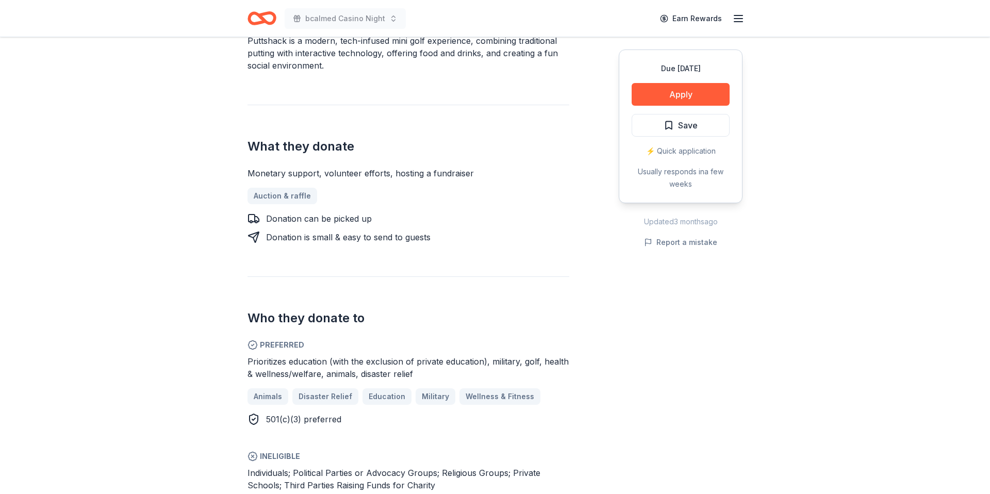
scroll to position [358, 0]
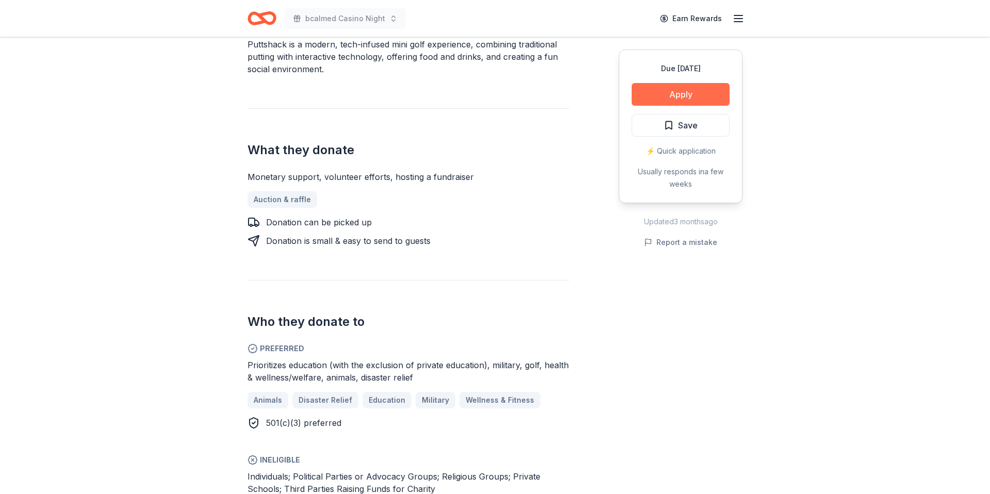
click at [670, 90] on button "Apply" at bounding box center [681, 94] width 98 height 23
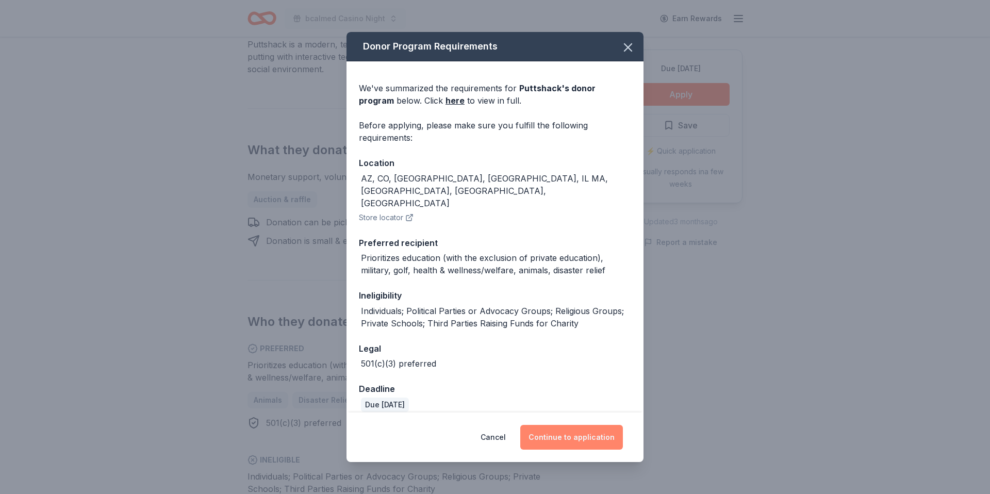
click at [580, 435] on button "Continue to application" at bounding box center [571, 437] width 103 height 25
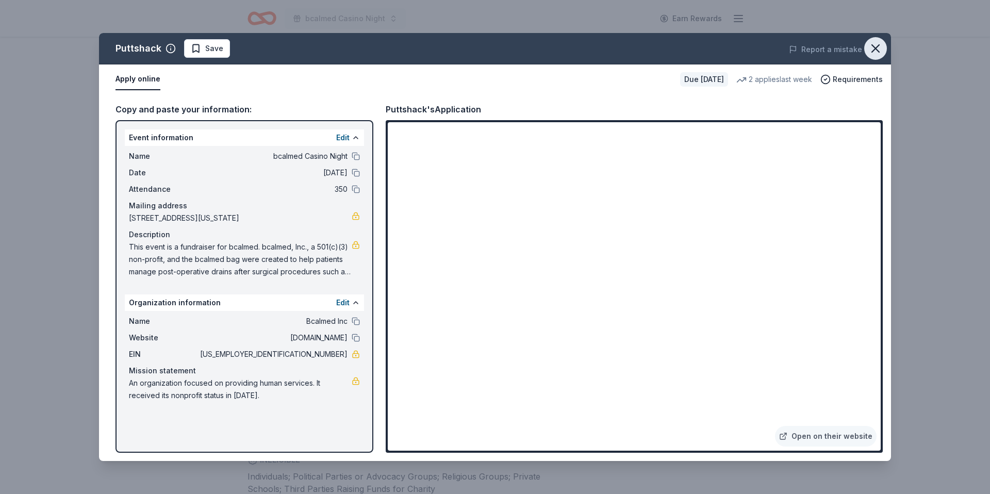
click at [877, 47] on icon "button" at bounding box center [875, 48] width 7 height 7
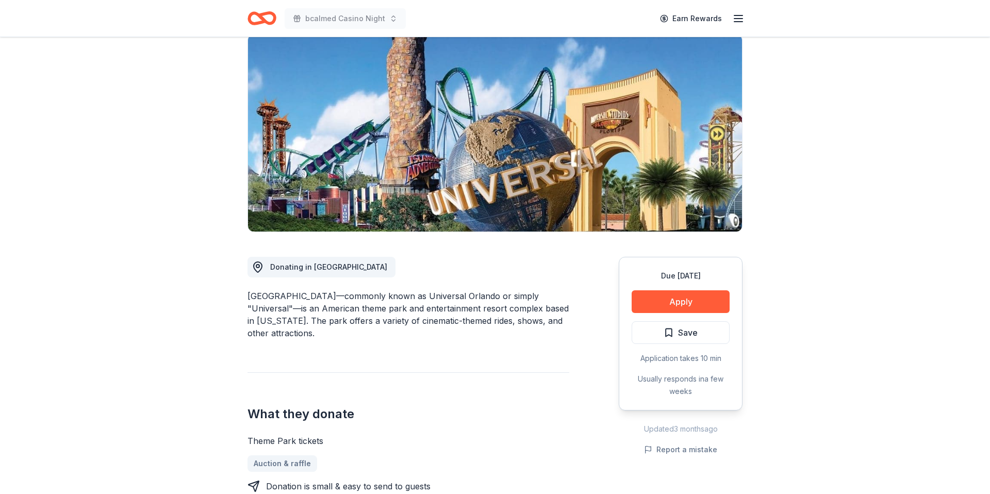
scroll to position [91, 0]
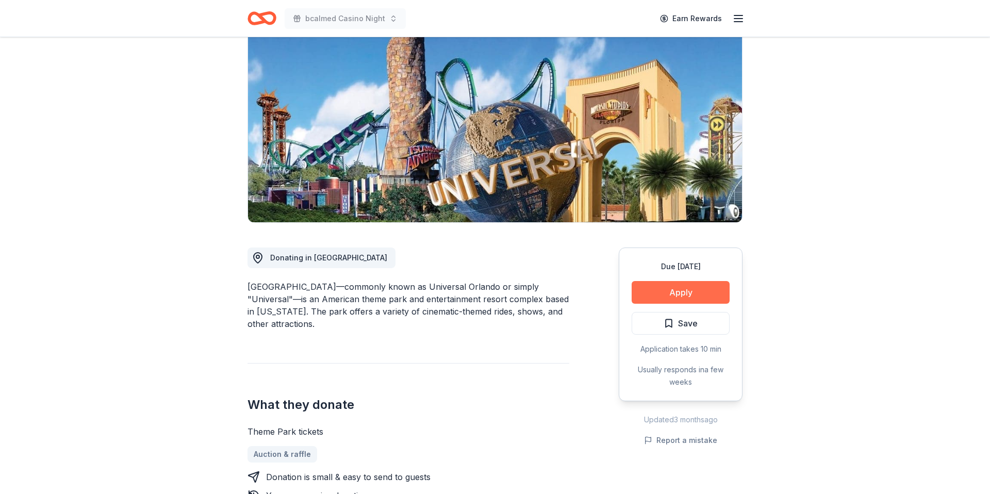
click at [682, 289] on button "Apply" at bounding box center [681, 292] width 98 height 23
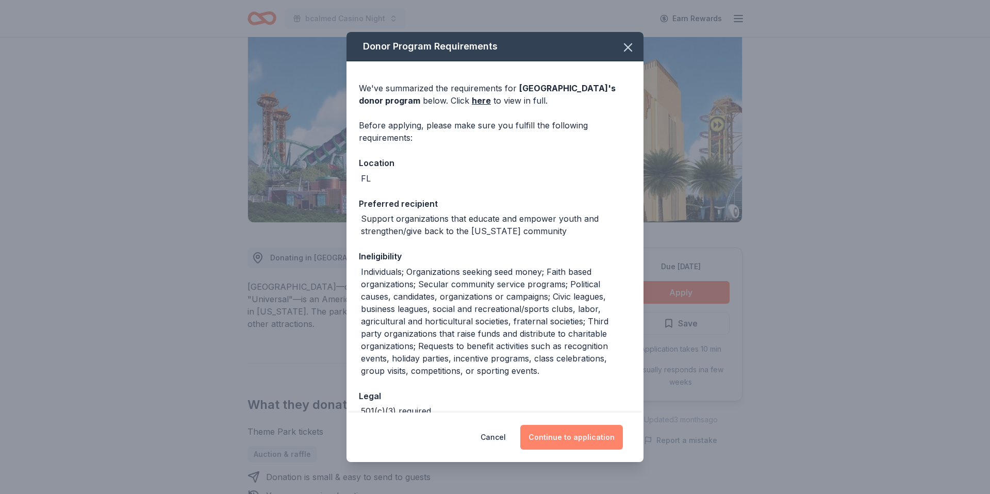
click at [584, 433] on button "Continue to application" at bounding box center [571, 437] width 103 height 25
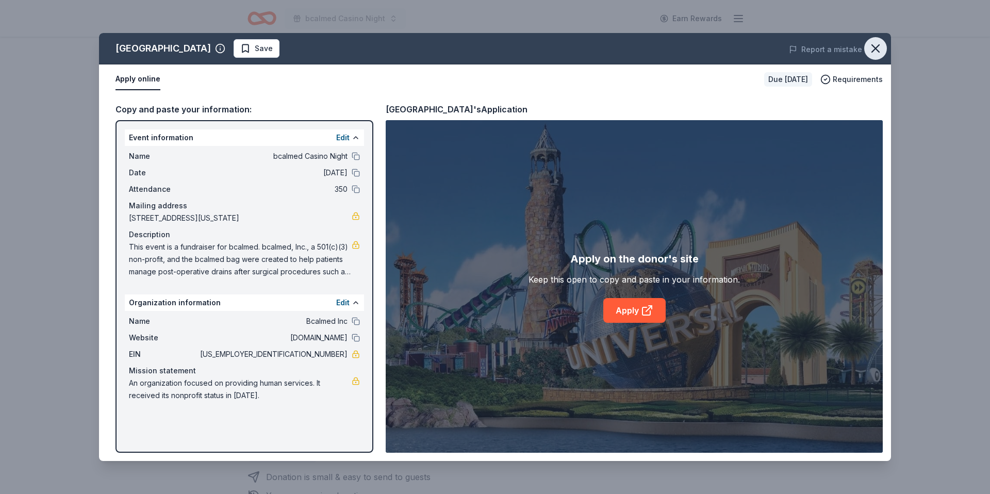
click at [879, 43] on icon "button" at bounding box center [876, 48] width 14 height 14
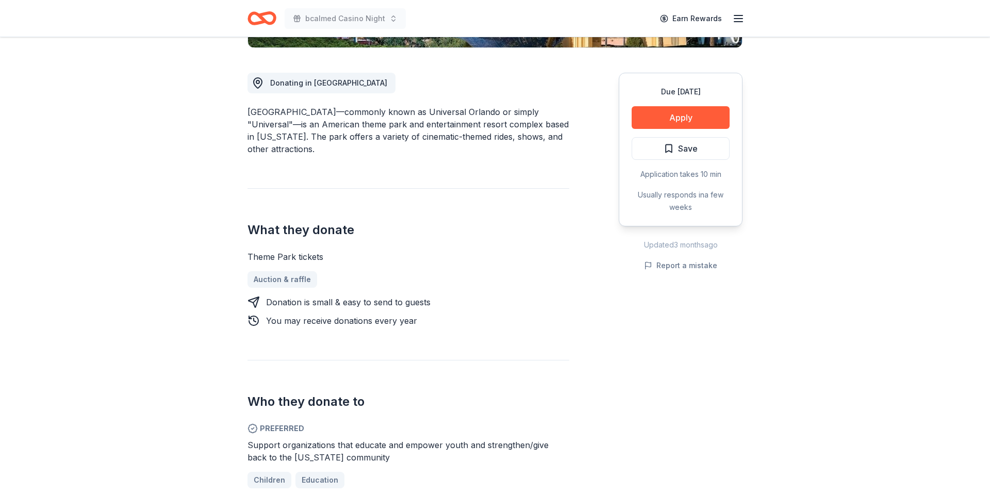
scroll to position [256, 0]
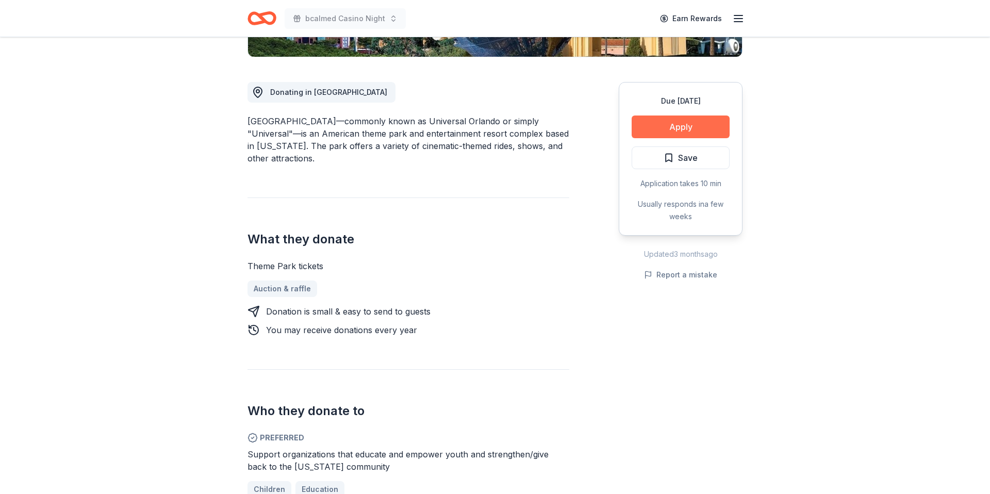
click at [702, 125] on button "Apply" at bounding box center [681, 127] width 98 height 23
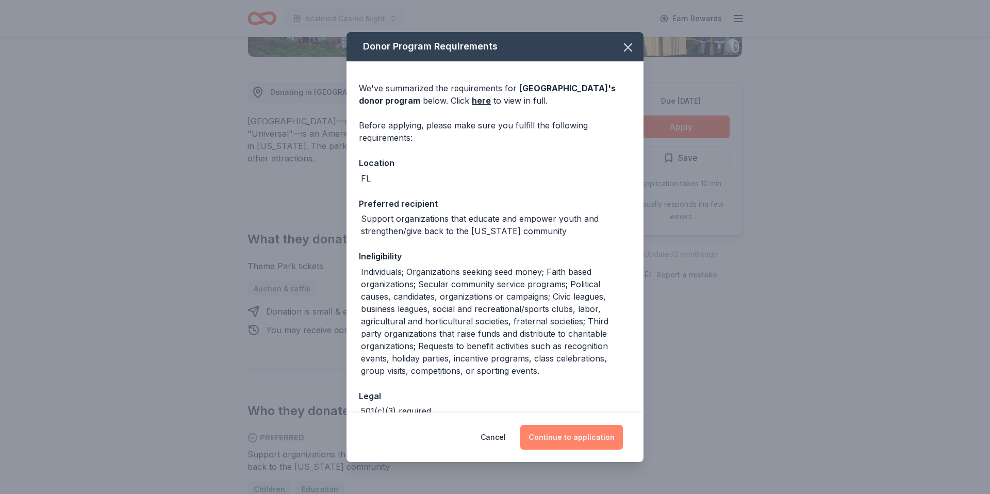
click at [583, 437] on button "Continue to application" at bounding box center [571, 437] width 103 height 25
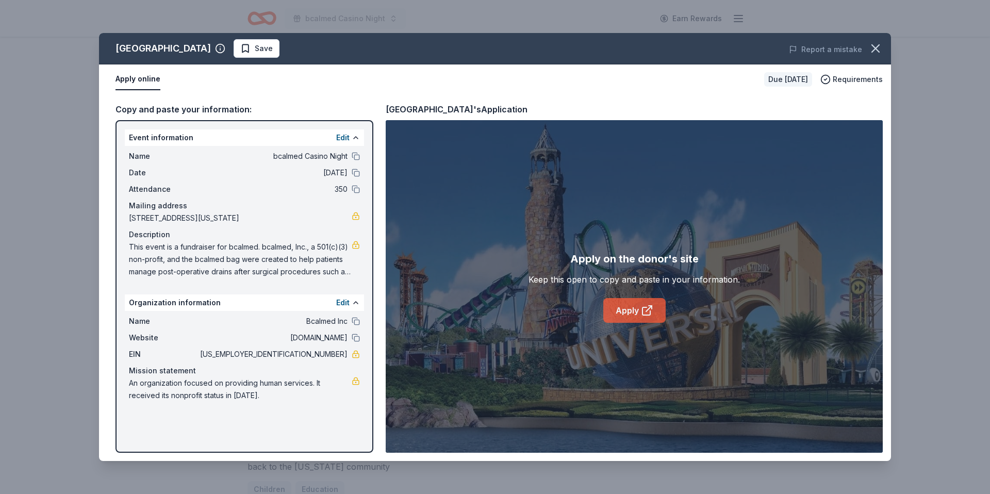
click at [643, 314] on icon at bounding box center [647, 311] width 8 height 8
drag, startPoint x: 880, startPoint y: 45, endPoint x: 841, endPoint y: 2, distance: 58.1
click at [877, 43] on icon "button" at bounding box center [876, 48] width 14 height 14
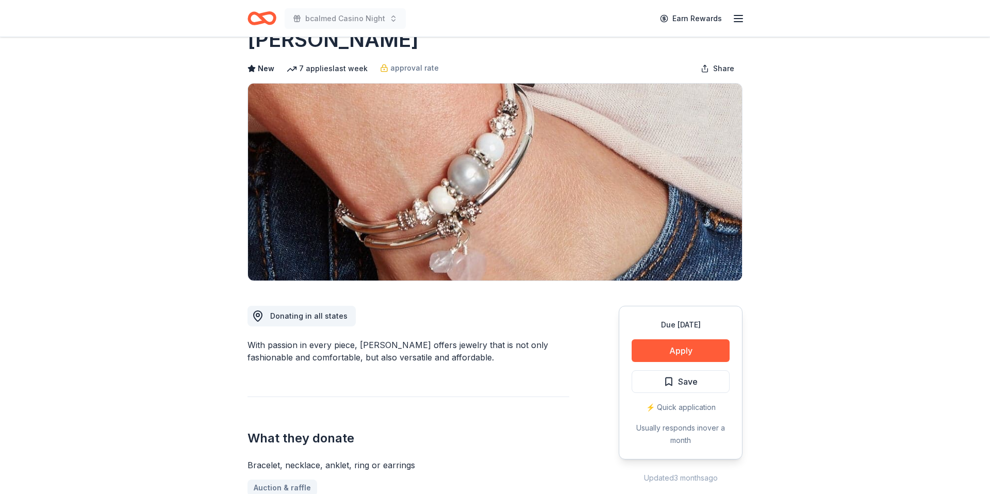
scroll to position [35, 0]
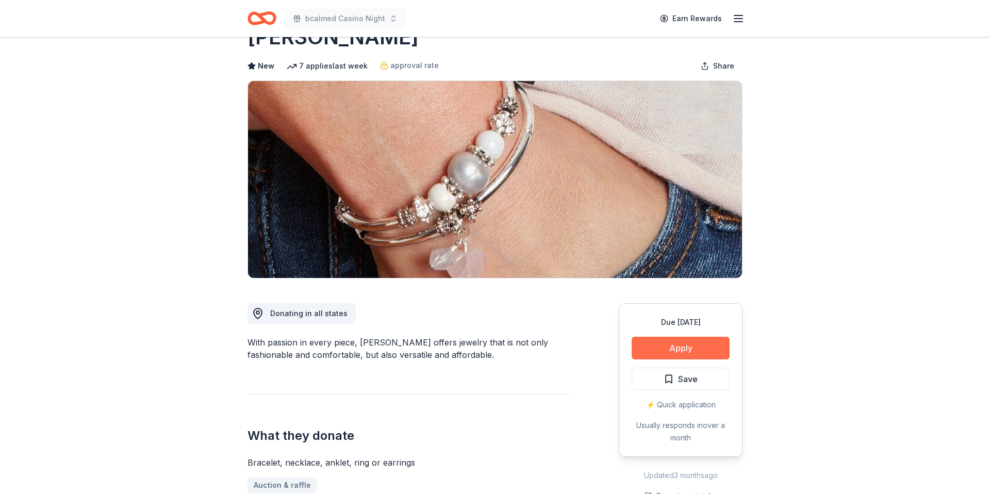
click at [695, 341] on button "Apply" at bounding box center [681, 348] width 98 height 23
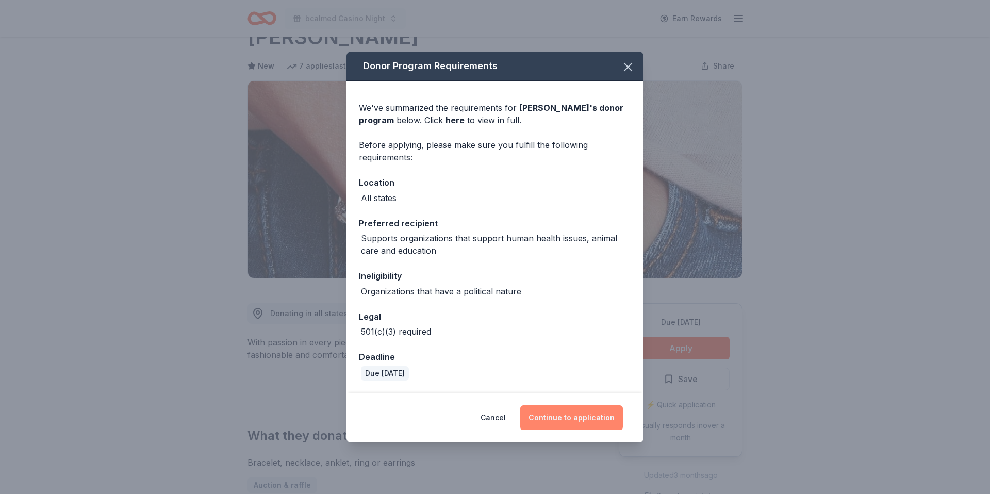
click at [596, 417] on button "Continue to application" at bounding box center [571, 417] width 103 height 25
